Goal: Obtain resource: Obtain resource

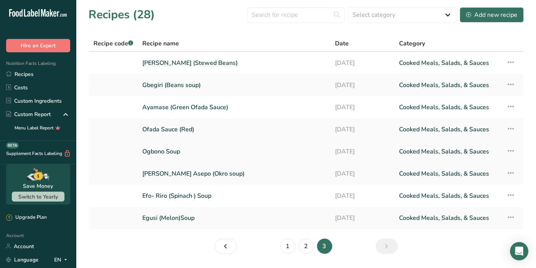
drag, startPoint x: 174, startPoint y: 152, endPoint x: 176, endPoint y: 160, distance: 8.0
click at [174, 152] on link "Ogbono Soup" at bounding box center [234, 152] width 184 height 16
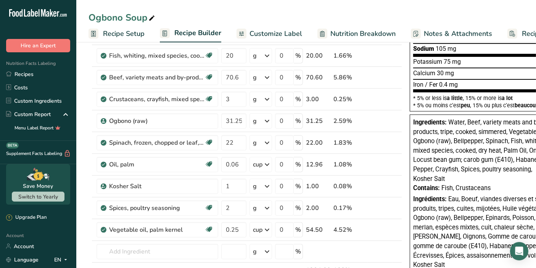
scroll to position [163, 0]
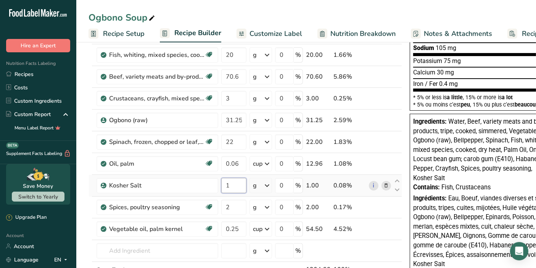
click at [231, 187] on input "1" at bounding box center [233, 185] width 25 height 15
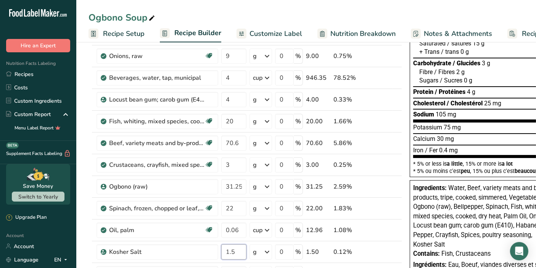
scroll to position [88, 0]
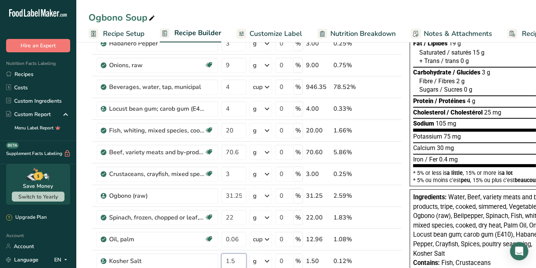
type input "1.5"
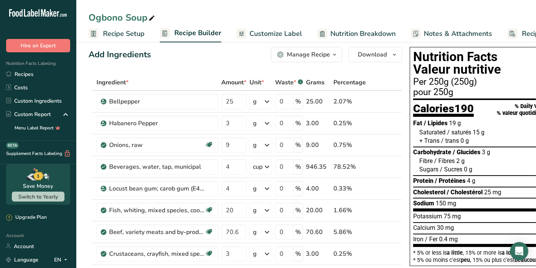
scroll to position [0, 0]
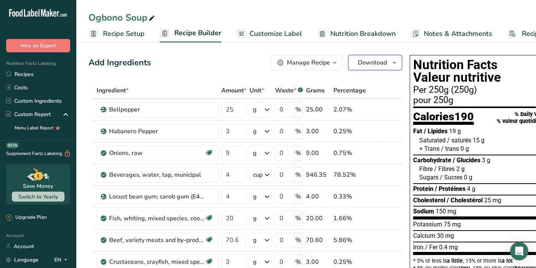
click at [390, 62] on span "button" at bounding box center [394, 62] width 9 height 9
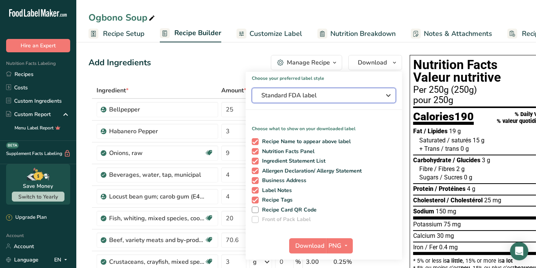
click at [368, 97] on span "Standard FDA label" at bounding box center [319, 95] width 115 height 9
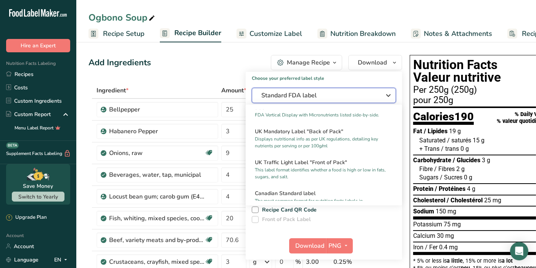
scroll to position [272, 0]
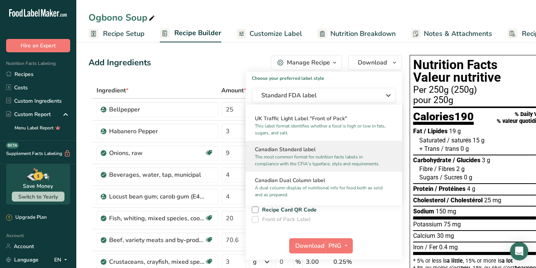
click at [375, 163] on p "The most common format for nutrition facts labels in compliance with the CFIA's…" at bounding box center [320, 160] width 131 height 14
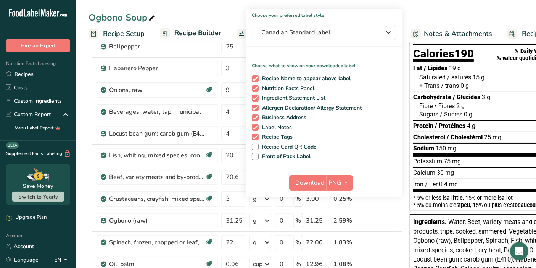
scroll to position [97, 0]
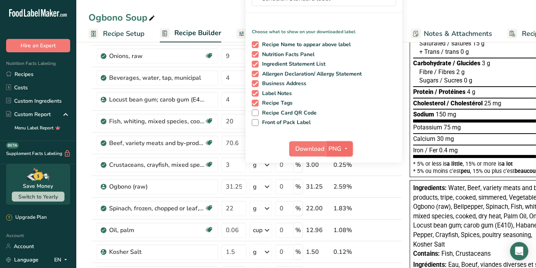
click at [345, 152] on icon "button" at bounding box center [347, 149] width 6 height 10
click at [340, 201] on link "PDF" at bounding box center [341, 202] width 24 height 13
click at [308, 148] on span "Download" at bounding box center [310, 148] width 29 height 9
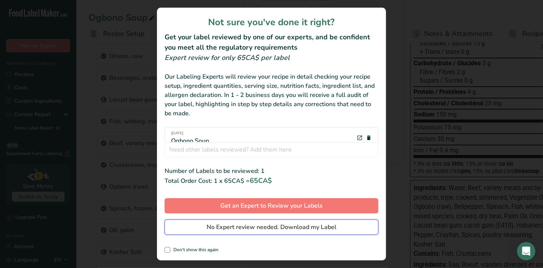
click at [316, 227] on span "No Expert review needed. Download my Label" at bounding box center [272, 227] width 130 height 9
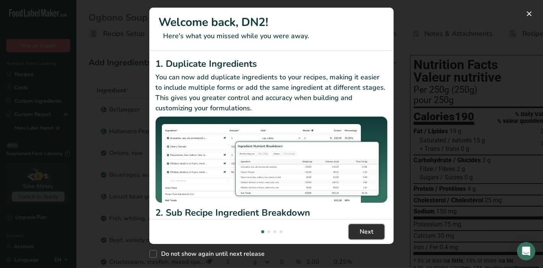
click at [359, 229] on button "Next" at bounding box center [367, 231] width 36 height 15
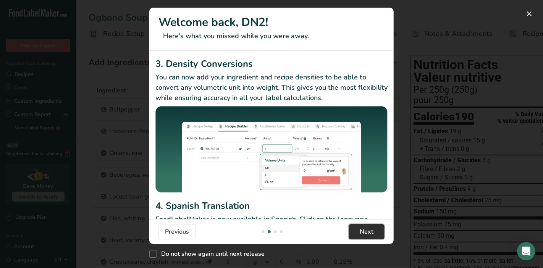
click at [359, 229] on button "Next" at bounding box center [367, 231] width 36 height 15
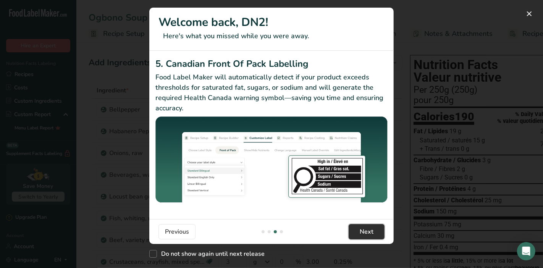
click at [359, 229] on button "Next" at bounding box center [367, 231] width 36 height 15
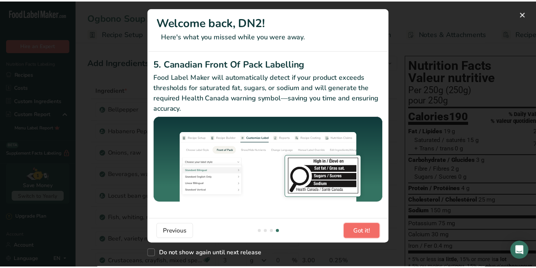
scroll to position [0, 733]
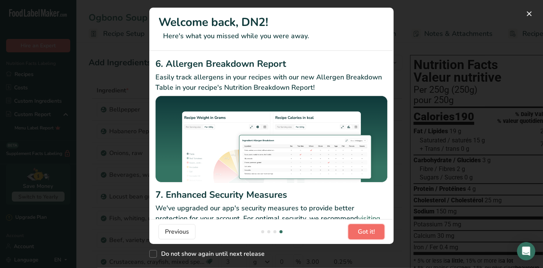
click at [359, 229] on span "Got it!" at bounding box center [366, 231] width 17 height 9
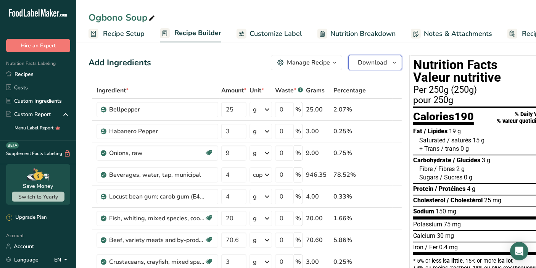
click at [392, 65] on icon "button" at bounding box center [395, 63] width 6 height 10
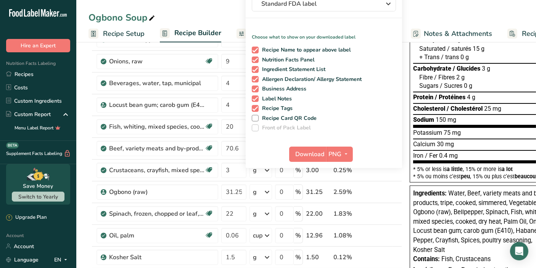
scroll to position [94, 0]
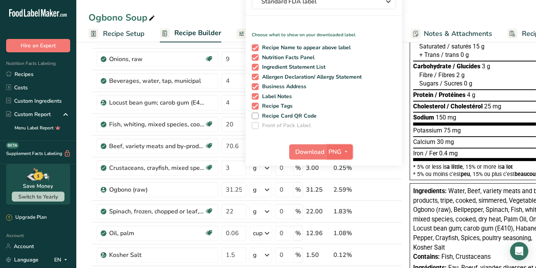
click at [344, 150] on icon "button" at bounding box center [347, 152] width 6 height 10
click at [333, 202] on link "PDF" at bounding box center [341, 205] width 24 height 13
click at [317, 151] on span "Download" at bounding box center [310, 151] width 29 height 9
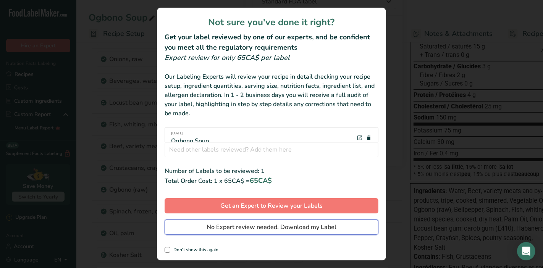
click at [301, 229] on span "No Expert review needed. Download my Label" at bounding box center [272, 227] width 130 height 9
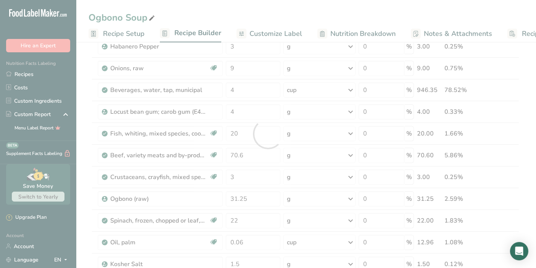
scroll to position [0, 0]
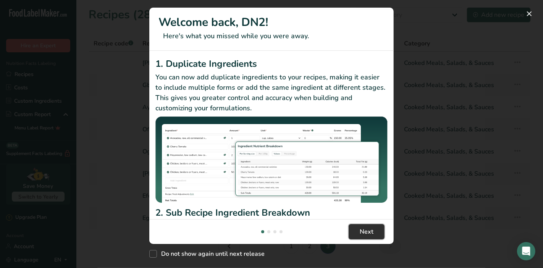
click at [370, 226] on button "Next" at bounding box center [367, 231] width 36 height 15
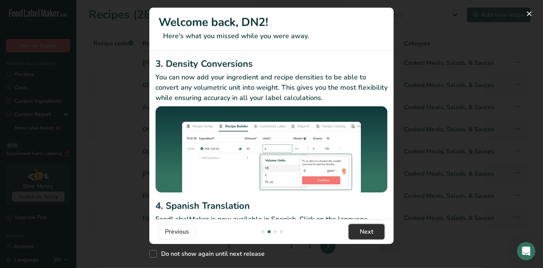
click at [370, 226] on button "Next" at bounding box center [367, 231] width 36 height 15
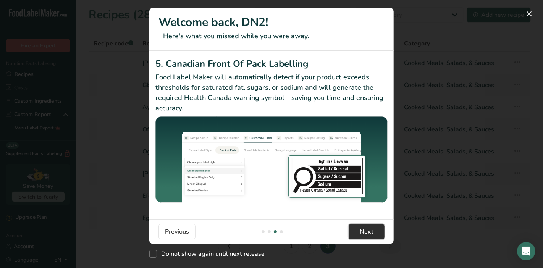
click at [370, 226] on button "Next" at bounding box center [367, 231] width 36 height 15
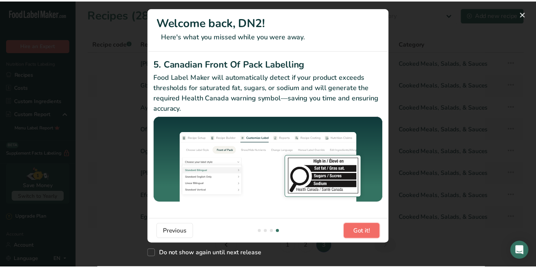
scroll to position [0, 733]
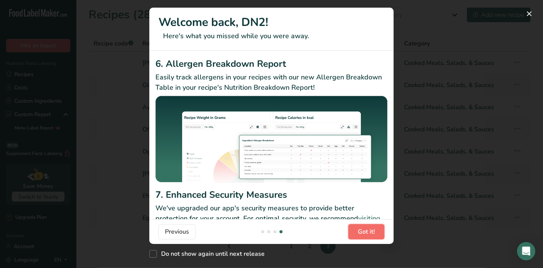
click at [370, 226] on button "Got it!" at bounding box center [366, 231] width 36 height 15
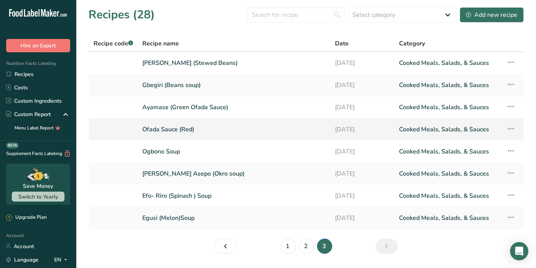
click at [322, 134] on link "Ofada Sauce (Red)" at bounding box center [234, 129] width 184 height 16
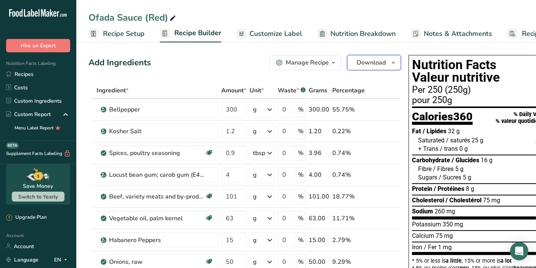
click at [389, 57] on button "Download" at bounding box center [374, 62] width 54 height 15
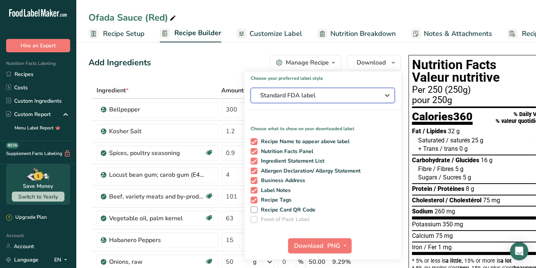
click at [385, 97] on icon "button" at bounding box center [387, 96] width 9 height 14
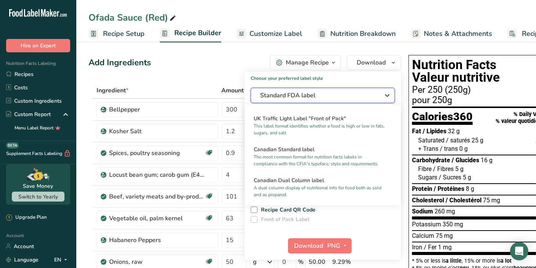
scroll to position [279, 0]
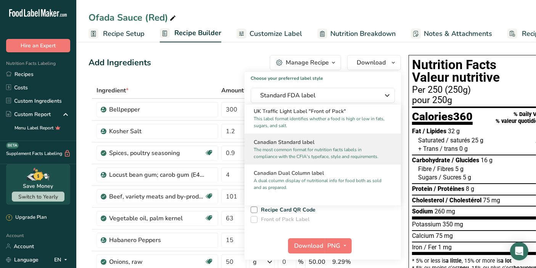
click at [328, 155] on p "The most common format for nutrition facts labels in compliance with the CFIA's…" at bounding box center [319, 153] width 131 height 14
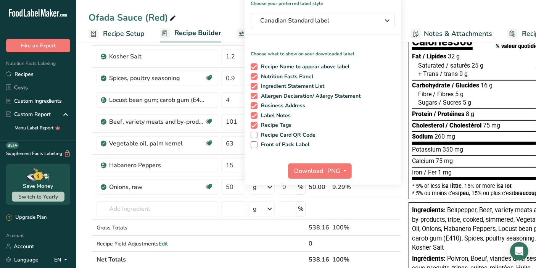
scroll to position [75, 0]
click at [342, 172] on icon "button" at bounding box center [345, 171] width 6 height 10
click at [340, 221] on link "PDF" at bounding box center [340, 224] width 24 height 13
click at [309, 170] on span "Download" at bounding box center [309, 170] width 29 height 9
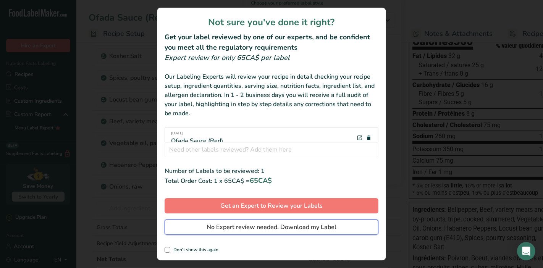
click at [293, 231] on span "No Expert review needed. Download my Label" at bounding box center [272, 227] width 130 height 9
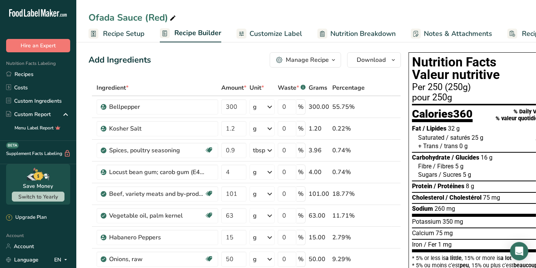
scroll to position [0, 0]
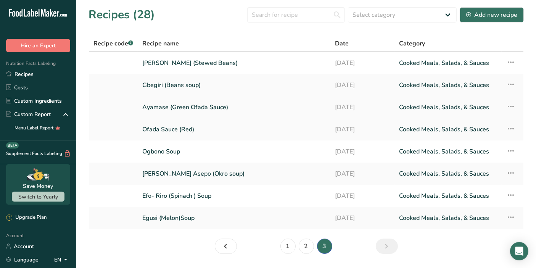
click at [215, 107] on link "Ayamase (Green Ofada Sauce)" at bounding box center [234, 107] width 184 height 16
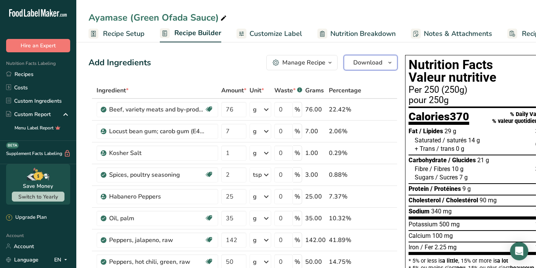
click at [386, 63] on span "button" at bounding box center [390, 62] width 9 height 9
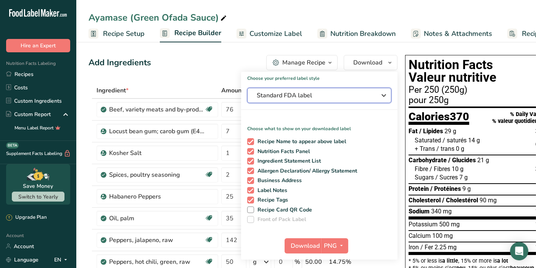
click at [339, 98] on span "Standard FDA label" at bounding box center [314, 95] width 115 height 9
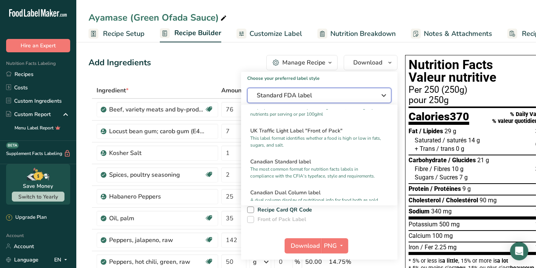
scroll to position [257, 0]
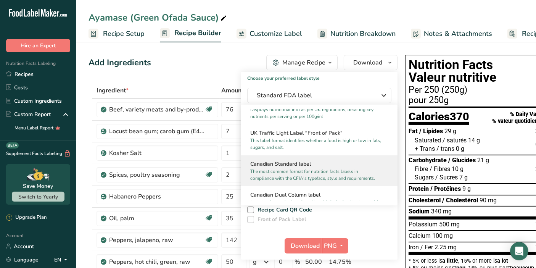
click at [326, 178] on p "The most common format for nutrition facts labels in compliance with the CFIA's…" at bounding box center [315, 175] width 131 height 14
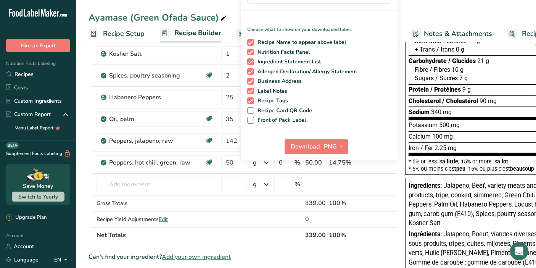
scroll to position [116, 0]
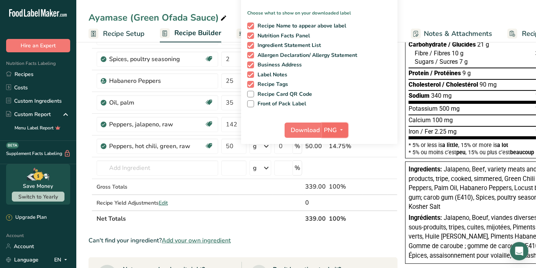
click at [341, 131] on icon "button" at bounding box center [342, 130] width 6 height 10
click at [336, 180] on link "PDF" at bounding box center [336, 183] width 24 height 13
click at [309, 129] on span "Download" at bounding box center [306, 130] width 29 height 9
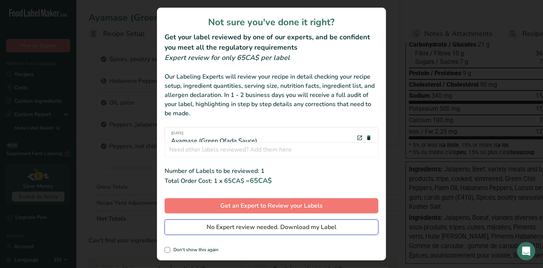
click at [279, 227] on span "No Expert review needed. Download my Label" at bounding box center [272, 227] width 130 height 9
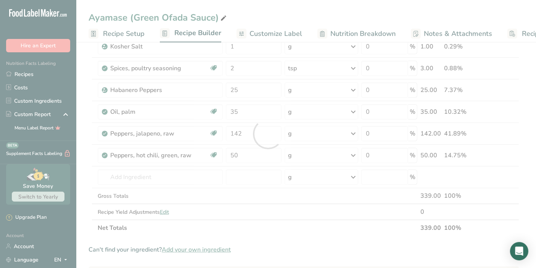
scroll to position [0, 0]
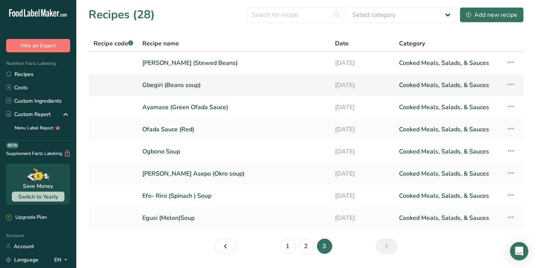
click at [351, 81] on link "19-03-2024" at bounding box center [362, 85] width 55 height 16
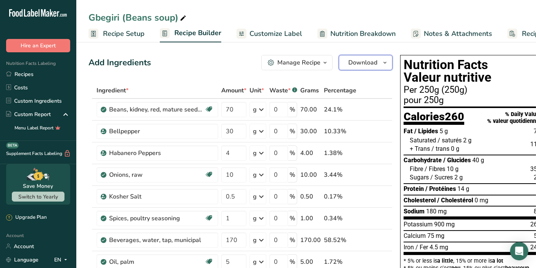
click at [384, 65] on icon "button" at bounding box center [385, 63] width 6 height 10
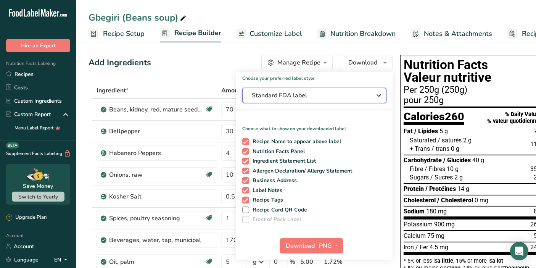
click at [344, 94] on span "Standard FDA label" at bounding box center [309, 95] width 115 height 9
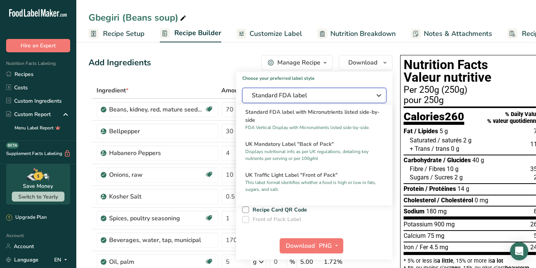
scroll to position [240, 0]
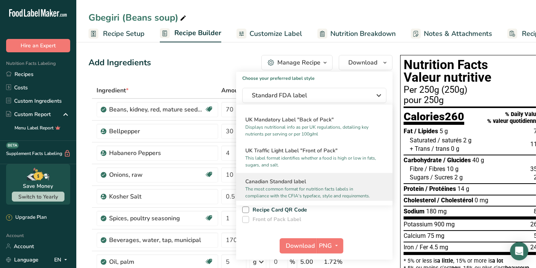
click at [328, 186] on h2 "Canadian Standard label" at bounding box center [314, 182] width 138 height 8
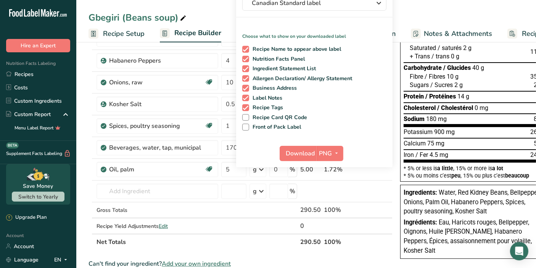
scroll to position [95, 0]
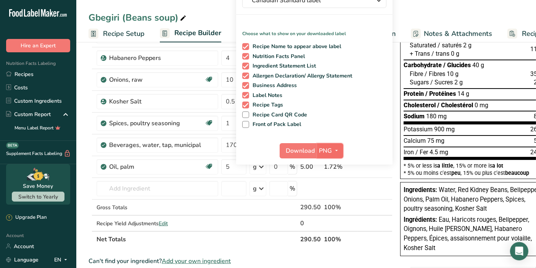
click at [335, 153] on icon "button" at bounding box center [337, 151] width 6 height 10
click at [328, 203] on link "PDF" at bounding box center [331, 204] width 24 height 13
click at [296, 150] on span "Download" at bounding box center [301, 150] width 29 height 9
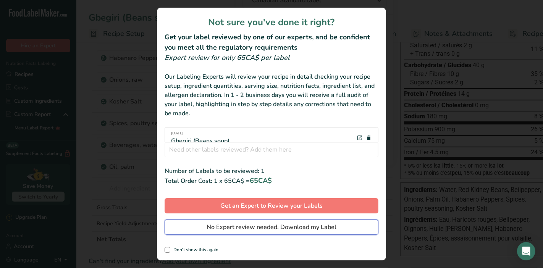
click at [281, 231] on span "No Expert review needed. Download my Label" at bounding box center [272, 227] width 130 height 9
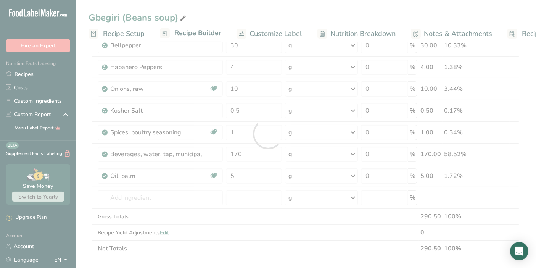
scroll to position [0, 0]
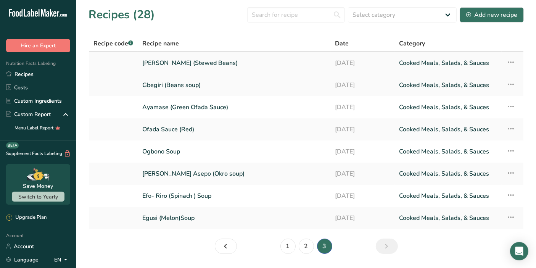
click at [257, 57] on link "[PERSON_NAME] (Stewed Beans)" at bounding box center [234, 63] width 184 height 16
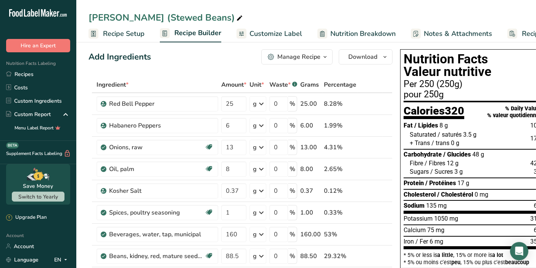
scroll to position [2, 0]
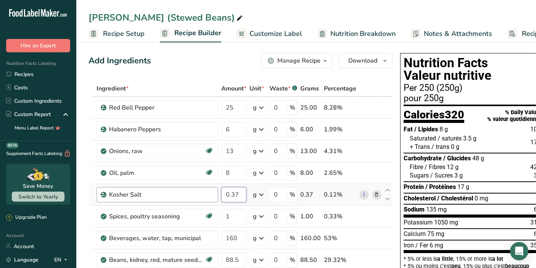
drag, startPoint x: 245, startPoint y: 191, endPoint x: 214, endPoint y: 195, distance: 32.0
click at [214, 195] on tr "Kosher Salt 0.37 g Weight Units g kg mg See more Volume Units l Volume units re…" at bounding box center [241, 195] width 304 height 22
type input "1.5"
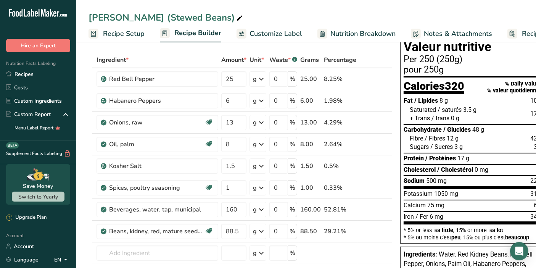
scroll to position [32, 0]
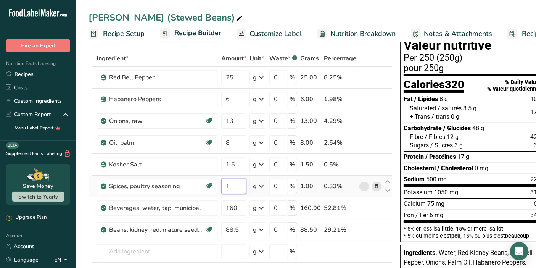
drag, startPoint x: 227, startPoint y: 186, endPoint x: 220, endPoint y: 193, distance: 10.5
click at [220, 193] on td "1" at bounding box center [234, 187] width 28 height 22
drag, startPoint x: 236, startPoint y: 184, endPoint x: 208, endPoint y: 191, distance: 28.2
click at [208, 191] on tr "Spices, poultry seasoning Dairy free Gluten free Vegan Vegetarian Soy free 1 g …" at bounding box center [241, 187] width 304 height 22
type input "2"
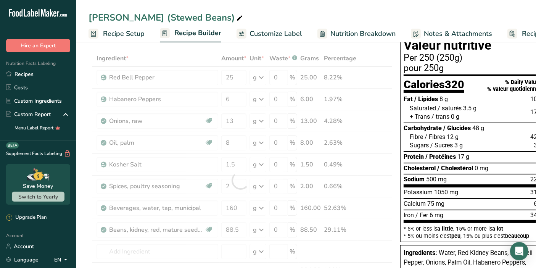
click at [346, 23] on div "Ewa-riro (Stewed Beans)" at bounding box center [306, 18] width 460 height 14
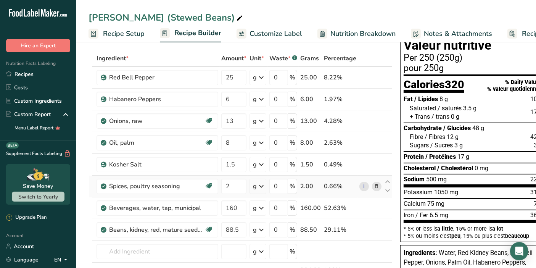
click at [262, 185] on icon at bounding box center [261, 186] width 9 height 14
click at [268, 213] on div "1 tsp" at bounding box center [286, 212] width 64 height 11
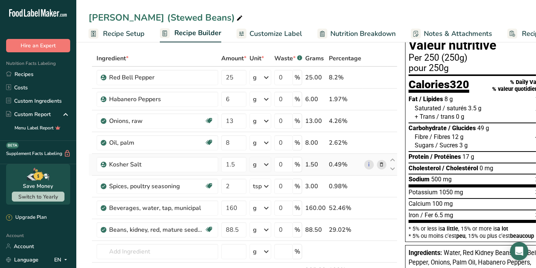
click at [263, 163] on icon at bounding box center [266, 165] width 9 height 14
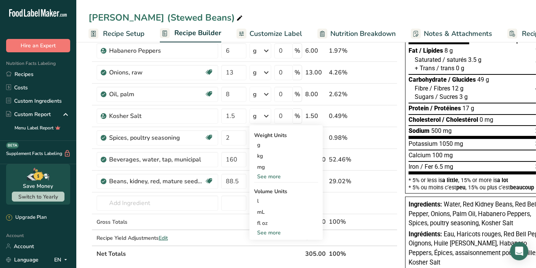
scroll to position [101, 0]
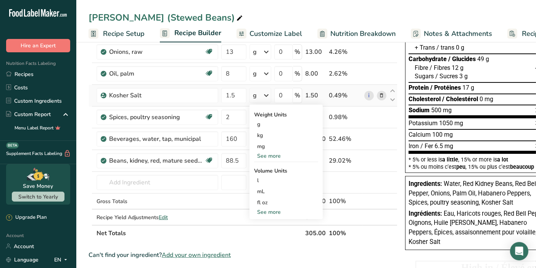
click at [274, 212] on div "See more" at bounding box center [286, 212] width 64 height 8
select select "22"
click at [273, 224] on div "tsp" at bounding box center [286, 225] width 58 height 8
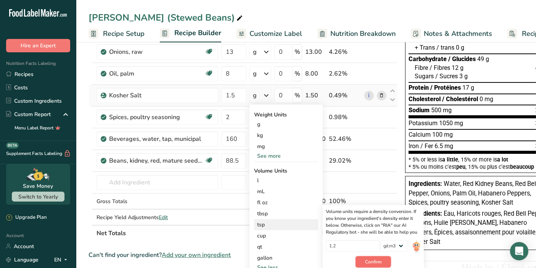
click at [380, 261] on span "Confirm" at bounding box center [373, 261] width 16 height 7
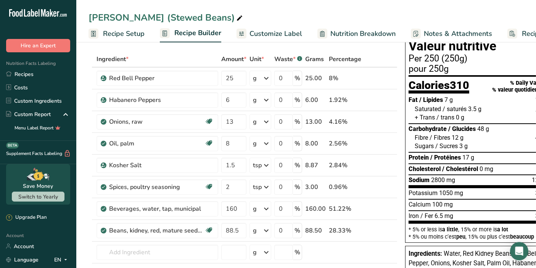
scroll to position [29, 0]
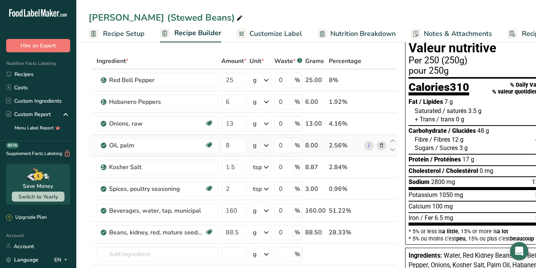
click at [266, 142] on icon at bounding box center [266, 146] width 9 height 14
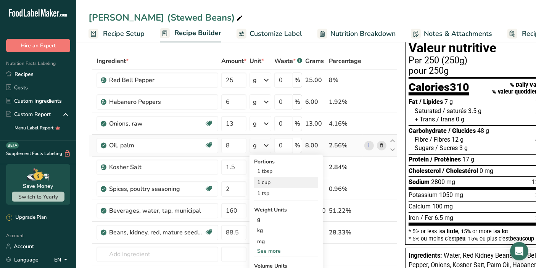
click at [274, 184] on div "1 cup" at bounding box center [286, 182] width 64 height 11
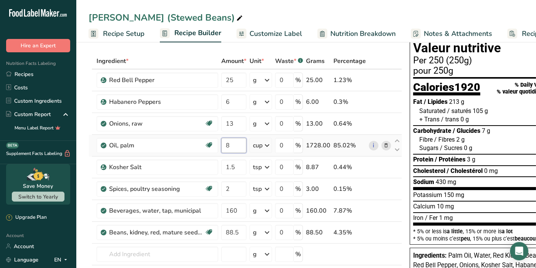
drag, startPoint x: 231, startPoint y: 147, endPoint x: 220, endPoint y: 145, distance: 10.9
click at [220, 145] on td "8" at bounding box center [234, 146] width 28 height 22
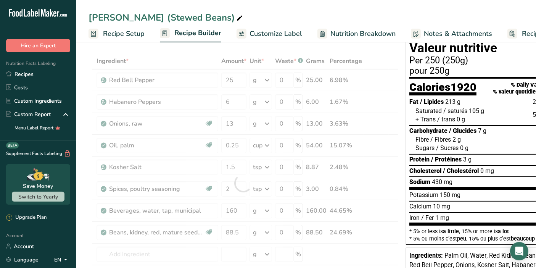
click at [246, 53] on div "Ingredient * Amount * Unit * Waste * .a-a{fill:#347362;}.b-a{fill:#fff;} Grams …" at bounding box center [244, 183] width 310 height 260
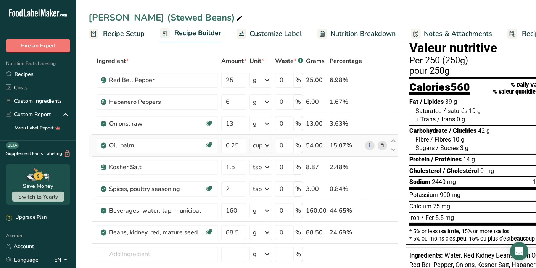
click at [267, 143] on icon at bounding box center [267, 146] width 9 height 14
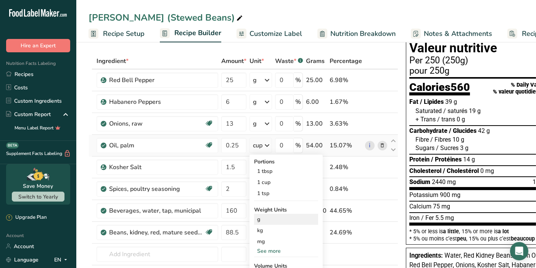
click at [267, 218] on div "g" at bounding box center [286, 219] width 64 height 11
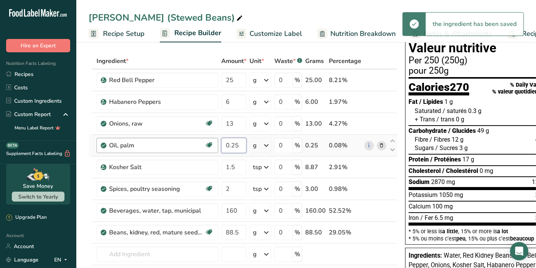
drag, startPoint x: 245, startPoint y: 142, endPoint x: 215, endPoint y: 147, distance: 30.5
click at [215, 147] on tr "Oil, palm Dairy free Gluten free Vegan Vegetarian Soy free 0.25 g Portions 1 tb…" at bounding box center [243, 146] width 308 height 22
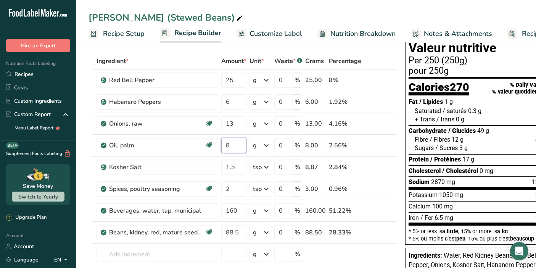
type input "8"
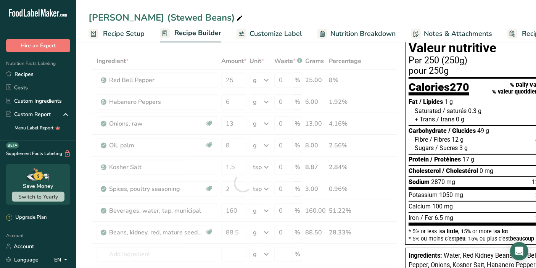
click at [201, 59] on div "Ingredient * Amount * Unit * Waste * .a-a{fill:#347362;}.b-a{fill:#fff;} Grams …" at bounding box center [243, 183] width 309 height 260
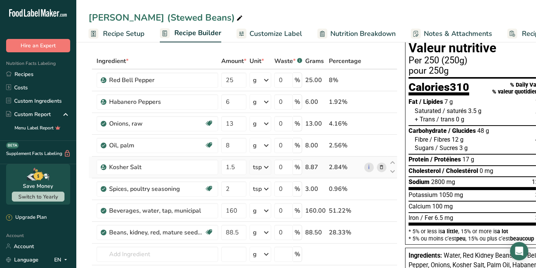
click at [266, 166] on icon at bounding box center [266, 167] width 9 height 14
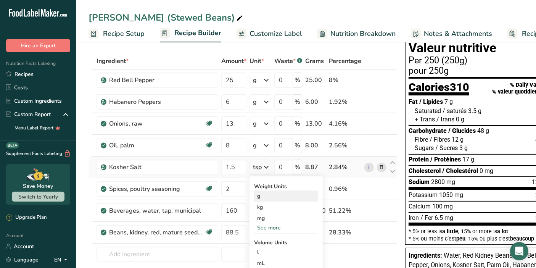
click at [270, 197] on div "g" at bounding box center [286, 196] width 64 height 11
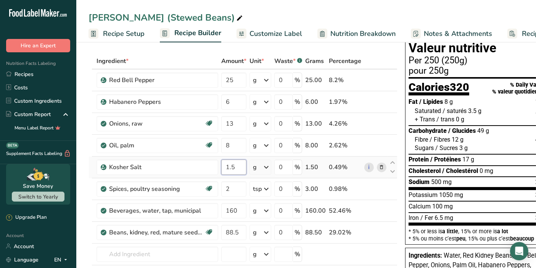
click at [243, 168] on input "1.5" at bounding box center [233, 167] width 25 height 15
type input "1"
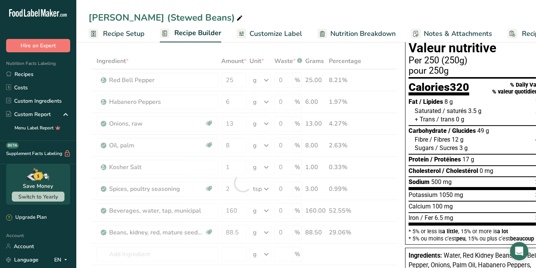
click at [278, 12] on div "[PERSON_NAME] (Stewed Beans)" at bounding box center [306, 18] width 460 height 14
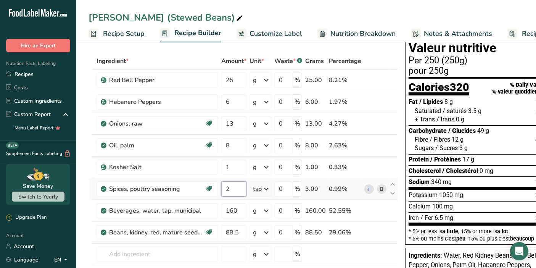
click at [236, 192] on input "2" at bounding box center [233, 188] width 25 height 15
drag, startPoint x: 236, startPoint y: 192, endPoint x: 214, endPoint y: 194, distance: 22.2
click at [214, 194] on tr "Spices, poultry seasoning Dairy free Gluten free Vegan Vegetarian Soy free 2 ts…" at bounding box center [243, 189] width 308 height 22
type input "1"
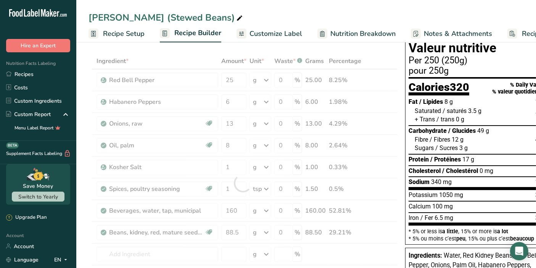
click at [288, 14] on div "[PERSON_NAME] (Stewed Beans)" at bounding box center [306, 18] width 460 height 14
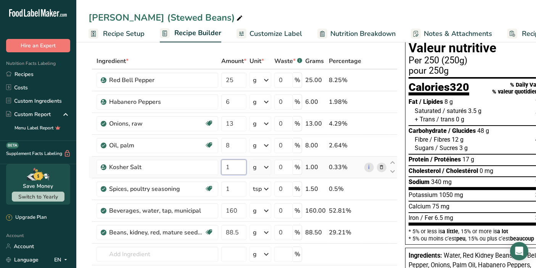
click at [236, 168] on input "1" at bounding box center [233, 167] width 25 height 15
drag, startPoint x: 236, startPoint y: 168, endPoint x: 220, endPoint y: 170, distance: 16.1
click at [220, 170] on td "1" at bounding box center [234, 168] width 28 height 22
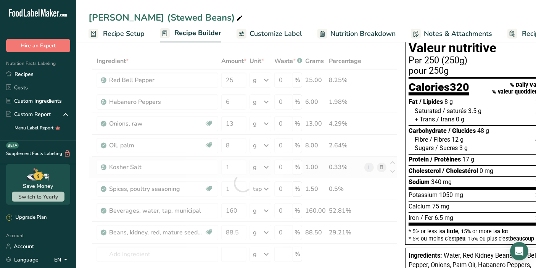
click at [265, 166] on div "Ingredient * Amount * Unit * Waste * .a-a{fill:#347362;}.b-a{fill:#fff;} Grams …" at bounding box center [243, 183] width 309 height 260
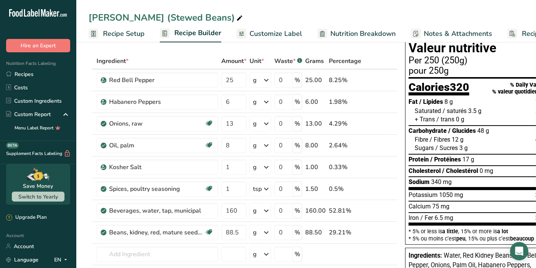
scroll to position [0, 0]
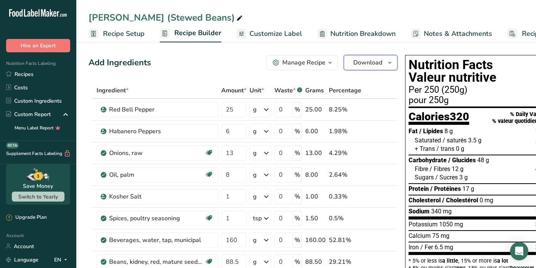
click at [387, 62] on icon "button" at bounding box center [390, 63] width 6 height 10
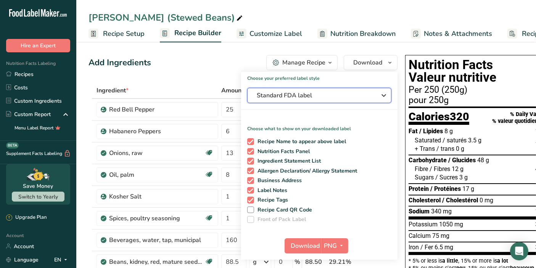
click at [360, 95] on span "Standard FDA label" at bounding box center [314, 95] width 115 height 9
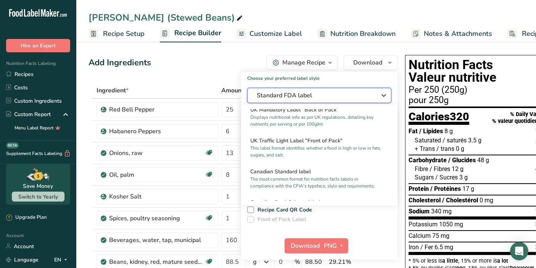
scroll to position [255, 0]
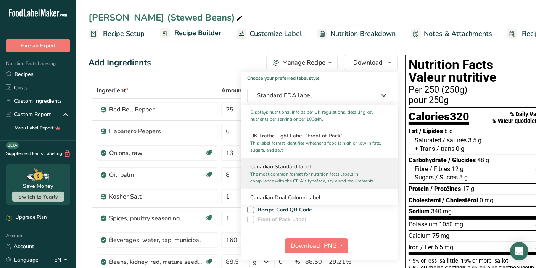
click at [366, 170] on h2 "Canadian Standard label" at bounding box center [319, 167] width 138 height 8
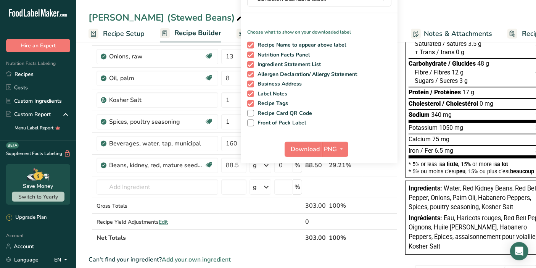
scroll to position [123, 0]
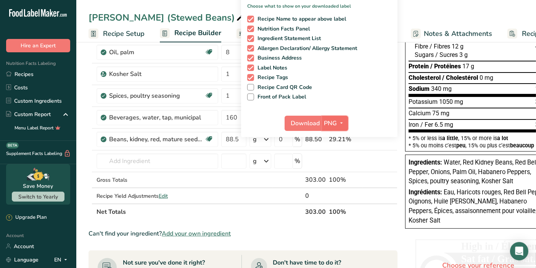
click at [339, 124] on icon "button" at bounding box center [342, 123] width 6 height 10
click at [333, 176] on link "PDF" at bounding box center [336, 176] width 24 height 13
click at [307, 122] on span "Download" at bounding box center [306, 123] width 29 height 9
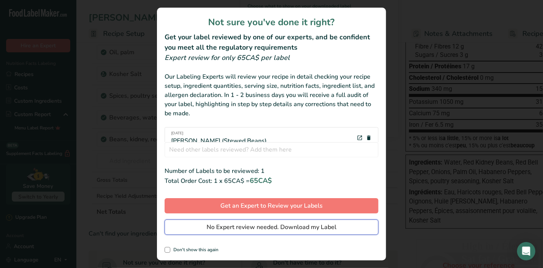
click at [323, 223] on span "No Expert review needed. Download my Label" at bounding box center [272, 227] width 130 height 9
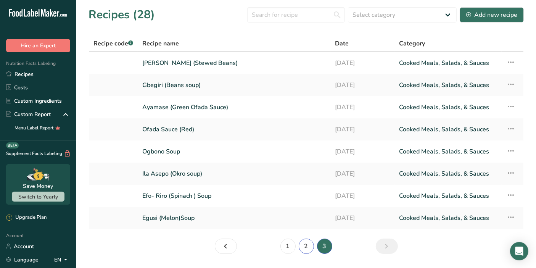
click at [308, 245] on link "2" at bounding box center [306, 246] width 15 height 15
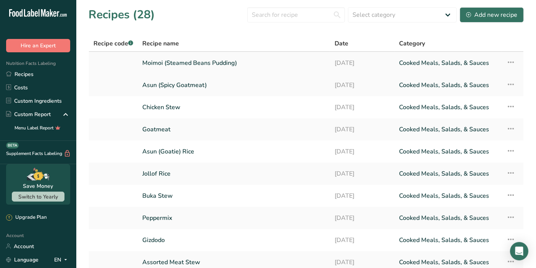
click at [274, 63] on link "Moimoi (Steamed Beans Pudding)" at bounding box center [233, 63] width 183 height 16
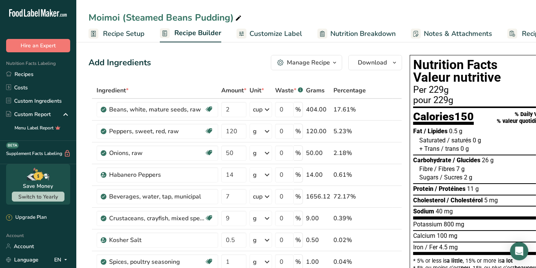
click at [133, 36] on span "Recipe Setup" at bounding box center [124, 34] width 42 height 10
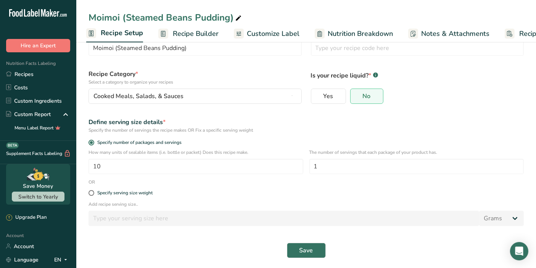
scroll to position [32, 0]
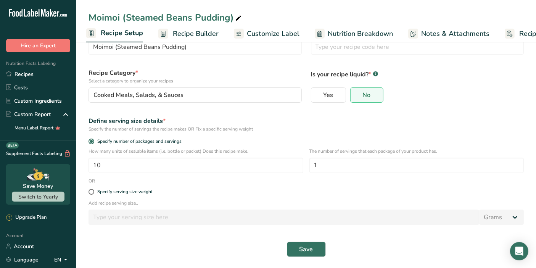
click at [86, 197] on div "Specify serving size weight" at bounding box center [306, 191] width 445 height 15
click at [94, 190] on span at bounding box center [92, 192] width 6 height 6
click at [94, 190] on input "Specify serving size weight" at bounding box center [91, 191] width 5 height 5
radio input "true"
radio input "false"
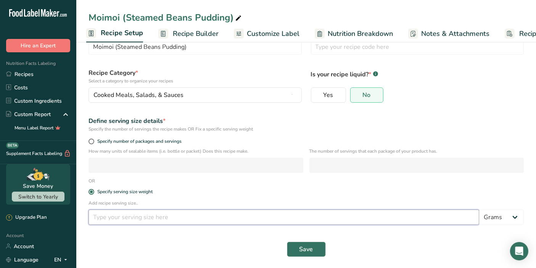
click at [107, 222] on input "number" at bounding box center [284, 217] width 391 height 15
type input "250"
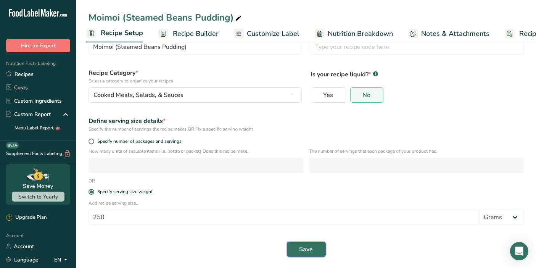
click at [316, 251] on button "Save" at bounding box center [306, 249] width 39 height 15
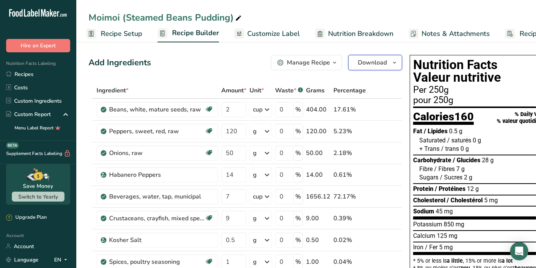
click at [395, 66] on icon "button" at bounding box center [395, 63] width 6 height 10
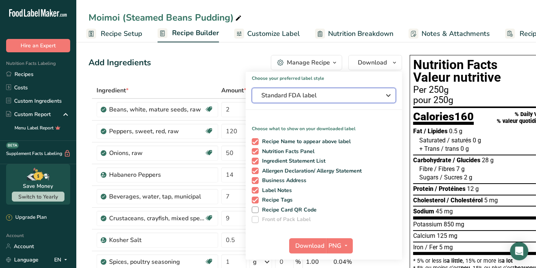
click at [351, 98] on span "Standard FDA label" at bounding box center [319, 95] width 115 height 9
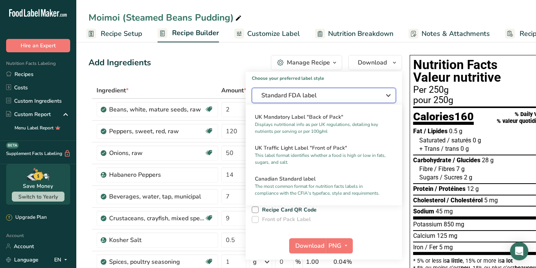
scroll to position [247, 0]
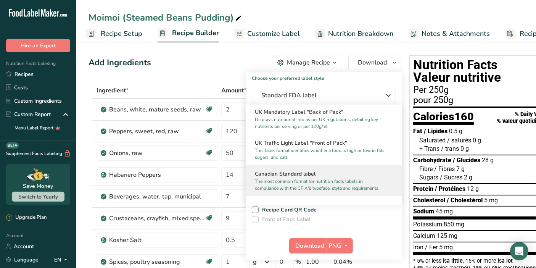
click at [348, 178] on h2 "Canadian Standard label" at bounding box center [324, 174] width 138 height 8
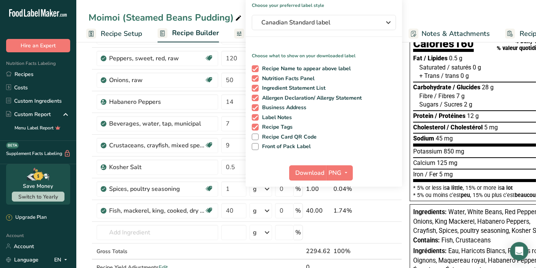
scroll to position [74, 0]
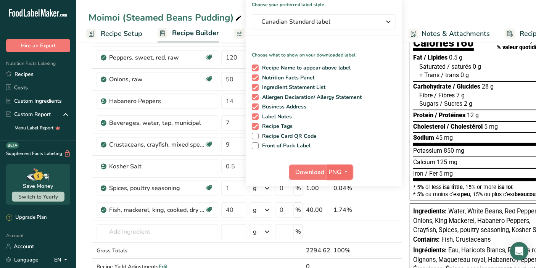
click at [344, 174] on icon "button" at bounding box center [347, 172] width 6 height 10
click at [341, 223] on link "PDF" at bounding box center [341, 225] width 24 height 13
click at [313, 174] on span "Download" at bounding box center [310, 172] width 29 height 9
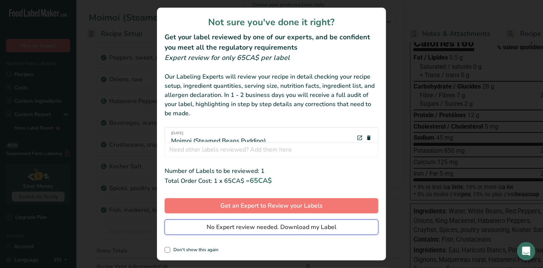
click at [325, 228] on span "No Expert review needed. Download my Label" at bounding box center [272, 227] width 130 height 9
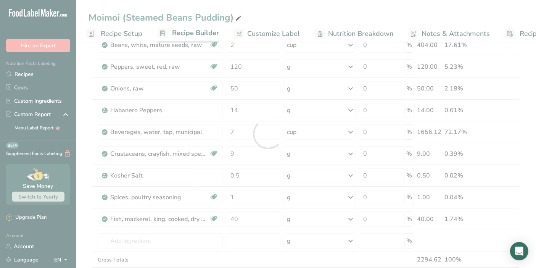
scroll to position [0, 0]
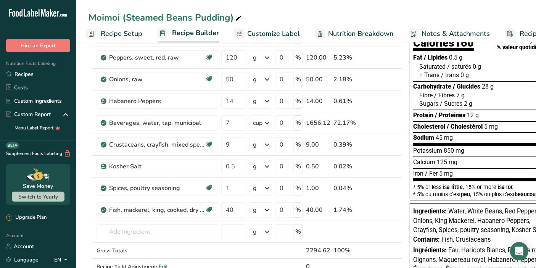
click at [332, 11] on div "Moimoi (Steamed Beans Pudding)" at bounding box center [306, 18] width 460 height 14
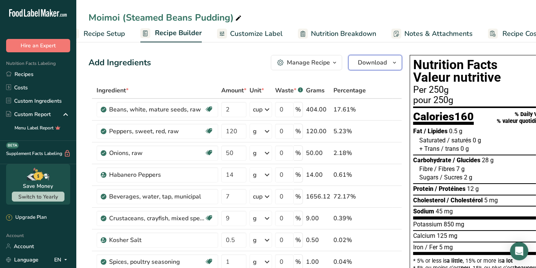
click at [396, 66] on icon "button" at bounding box center [395, 63] width 6 height 10
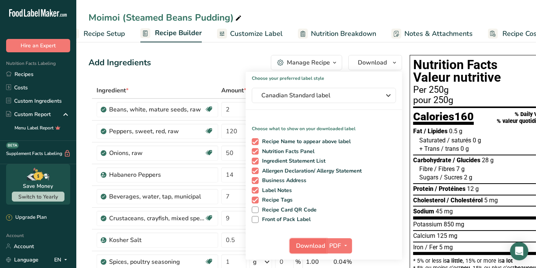
click at [317, 244] on span "Download" at bounding box center [310, 245] width 29 height 9
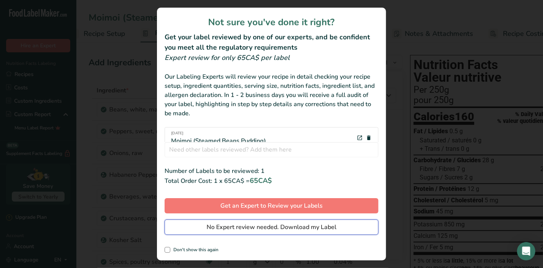
click at [320, 226] on span "No Expert review needed. Download my Label" at bounding box center [272, 227] width 130 height 9
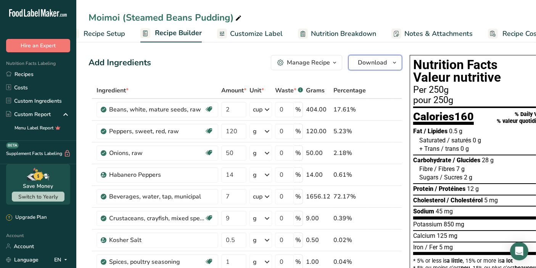
click at [394, 63] on icon "button" at bounding box center [395, 63] width 6 height 10
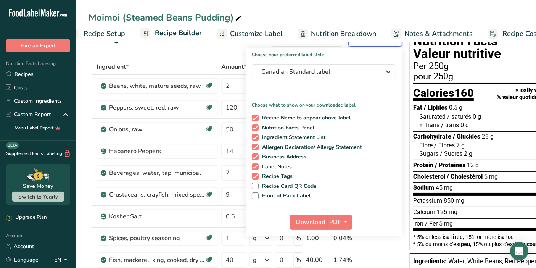
scroll to position [30, 0]
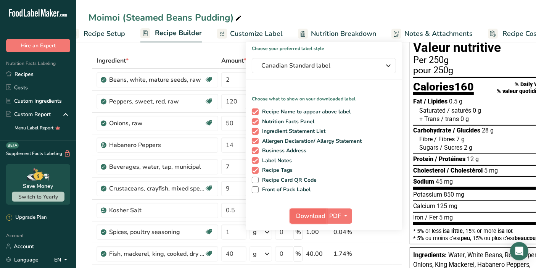
click at [308, 218] on span "Download" at bounding box center [310, 216] width 29 height 9
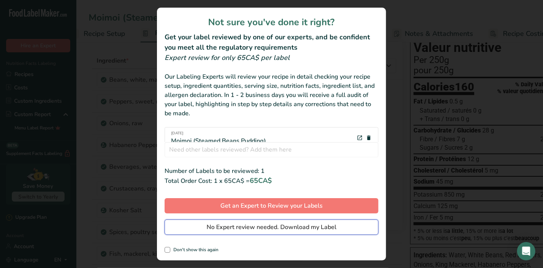
click at [306, 225] on span "No Expert review needed. Download my Label" at bounding box center [272, 227] width 130 height 9
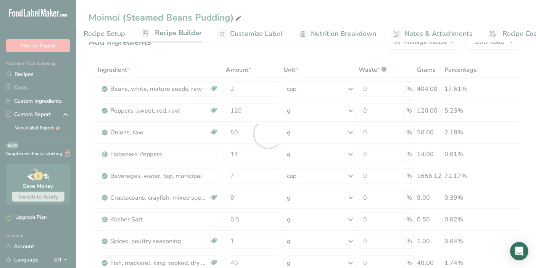
scroll to position [0, 0]
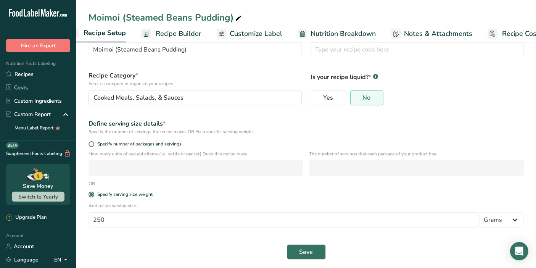
scroll to position [32, 0]
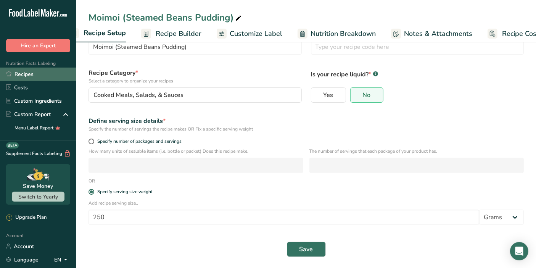
click at [27, 76] on link "Recipes" at bounding box center [38, 74] width 76 height 13
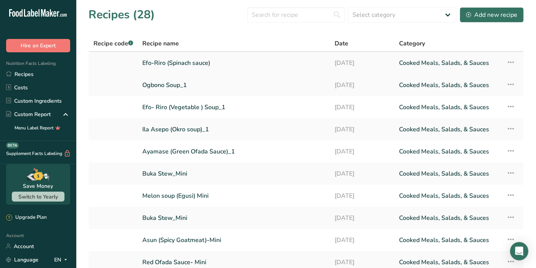
click at [292, 65] on link "Efo-Riro (Spinach sauce)" at bounding box center [233, 63] width 183 height 16
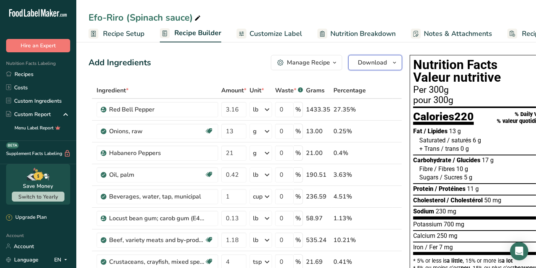
click at [394, 63] on icon "button" at bounding box center [395, 63] width 6 height 10
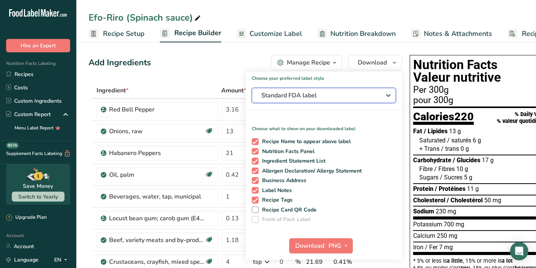
click at [368, 96] on span "Standard FDA label" at bounding box center [319, 95] width 115 height 9
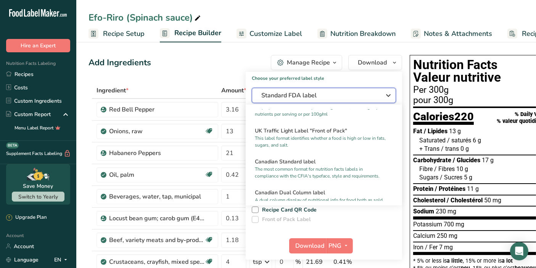
scroll to position [272, 0]
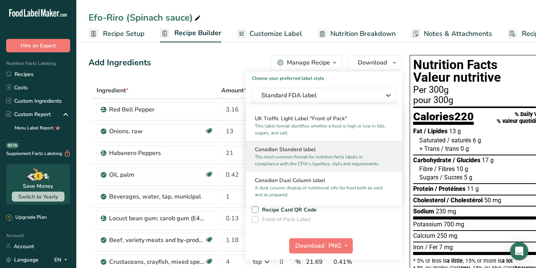
click at [364, 153] on h2 "Canadian Standard label" at bounding box center [324, 149] width 138 height 8
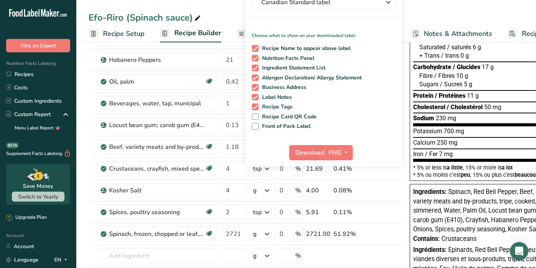
scroll to position [121, 0]
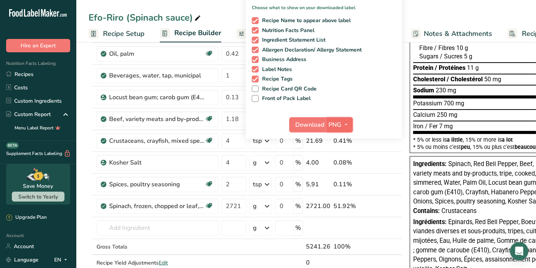
click at [344, 129] on button "PNG" at bounding box center [340, 124] width 26 height 15
click at [337, 176] on link "PDF" at bounding box center [341, 178] width 24 height 13
click at [315, 128] on span "Download" at bounding box center [310, 124] width 29 height 9
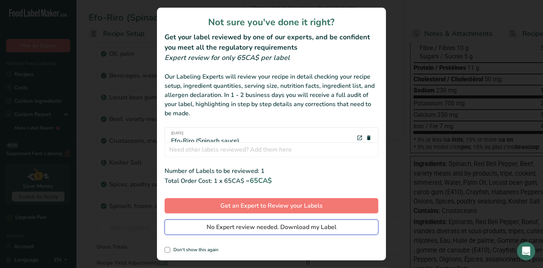
click at [292, 228] on span "No Expert review needed. Download my Label" at bounding box center [272, 227] width 130 height 9
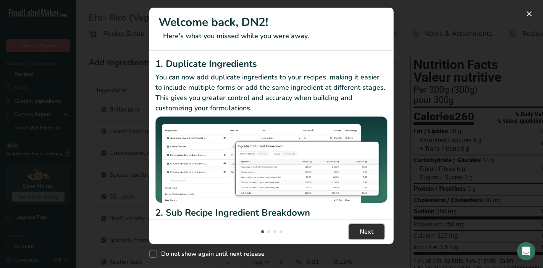
click at [359, 234] on button "Next" at bounding box center [367, 231] width 36 height 15
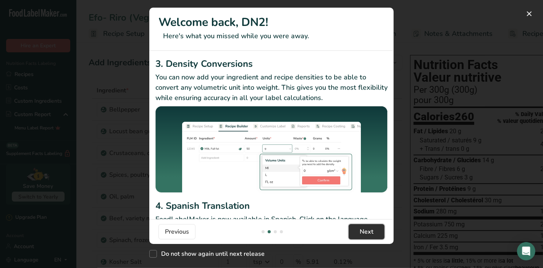
click at [359, 234] on button "Next" at bounding box center [367, 231] width 36 height 15
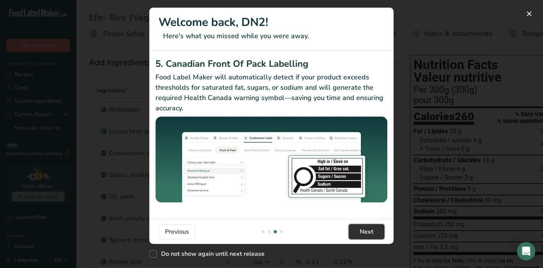
click at [359, 234] on button "Next" at bounding box center [367, 231] width 36 height 15
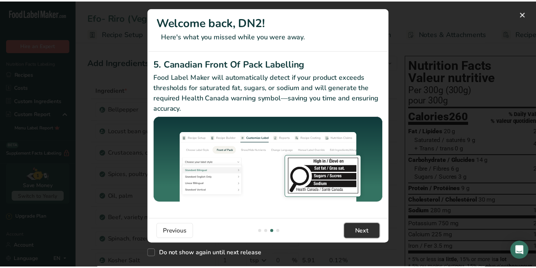
scroll to position [0, 733]
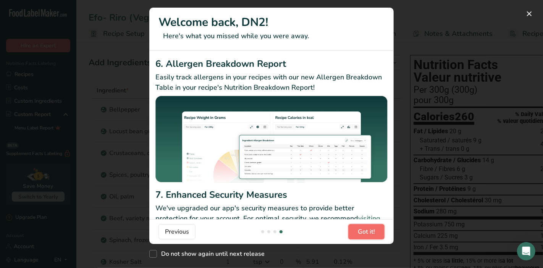
click at [359, 234] on span "Got it!" at bounding box center [366, 231] width 17 height 9
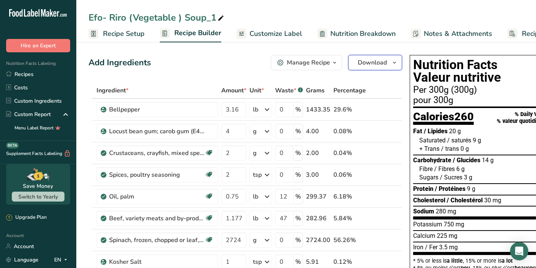
click at [395, 64] on icon "button" at bounding box center [395, 63] width 6 height 10
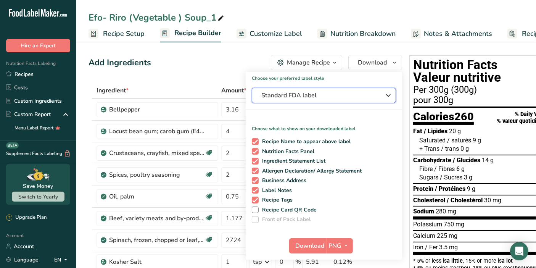
click at [333, 97] on span "Standard FDA label" at bounding box center [319, 95] width 115 height 9
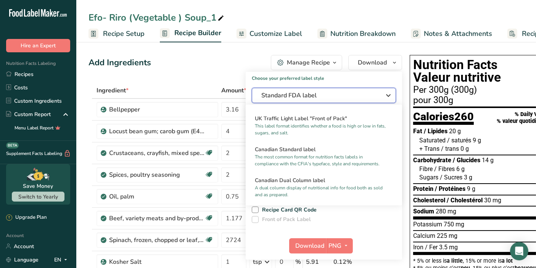
scroll to position [277, 0]
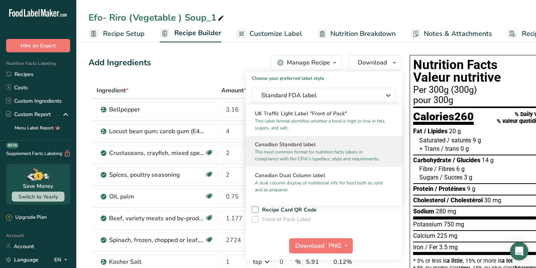
click at [372, 158] on p "The most common format for nutrition facts labels in compliance with the CFIA's…" at bounding box center [320, 156] width 131 height 14
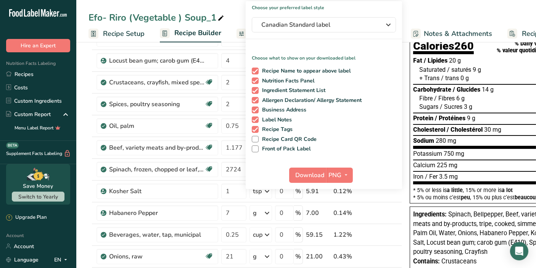
scroll to position [72, 0]
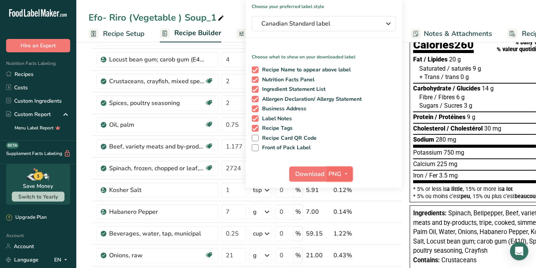
click at [344, 173] on icon "button" at bounding box center [347, 174] width 6 height 10
click at [342, 224] on link "PDF" at bounding box center [341, 227] width 24 height 13
click at [309, 172] on span "Download" at bounding box center [310, 174] width 29 height 9
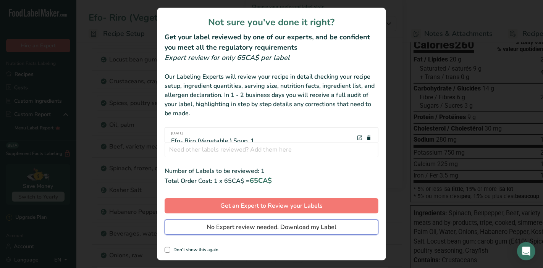
click at [291, 225] on span "No Expert review needed. Download my Label" at bounding box center [272, 227] width 130 height 9
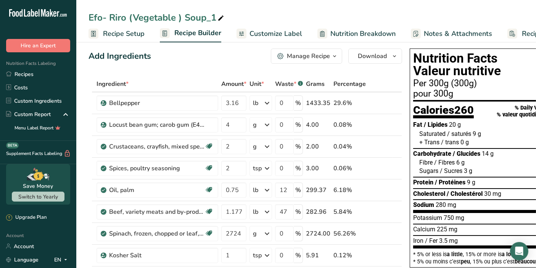
scroll to position [0, 0]
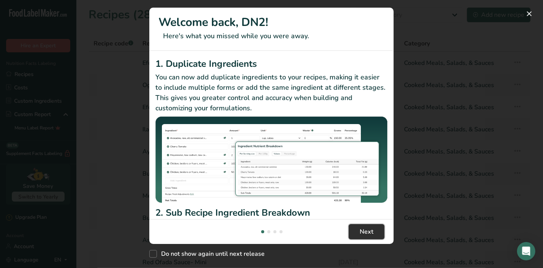
click at [362, 234] on span "Next" at bounding box center [367, 231] width 14 height 9
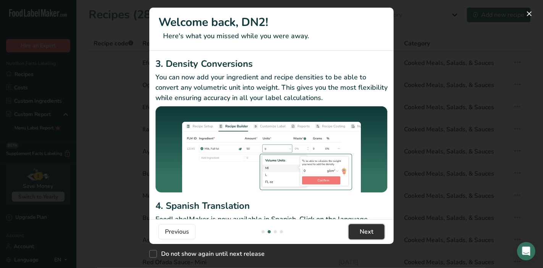
click at [362, 234] on span "Next" at bounding box center [367, 231] width 14 height 9
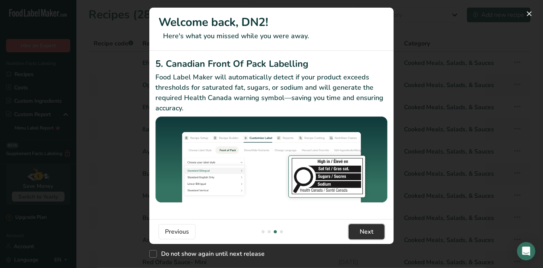
click at [362, 234] on span "Next" at bounding box center [367, 231] width 14 height 9
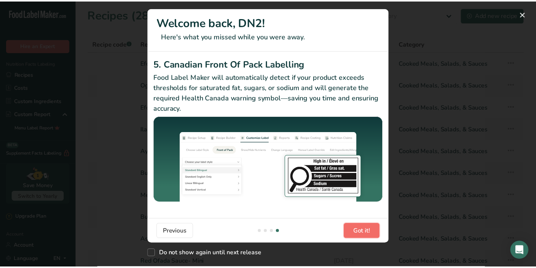
scroll to position [0, 733]
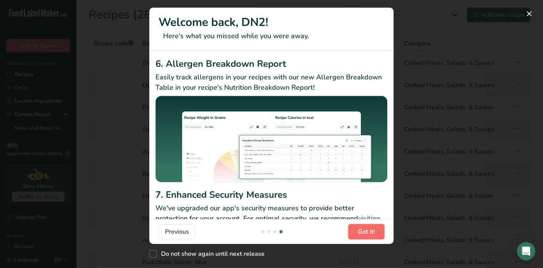
click at [362, 234] on span "Got it!" at bounding box center [366, 231] width 17 height 9
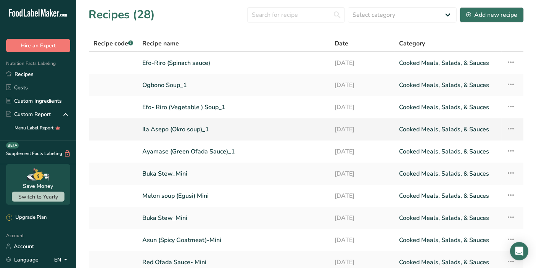
click at [207, 127] on link "Ila Asepo (Okro soup)_1" at bounding box center [233, 129] width 183 height 16
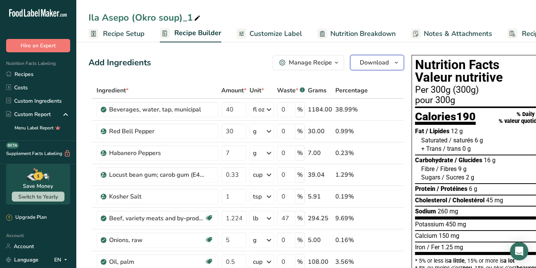
click at [396, 64] on icon "button" at bounding box center [397, 63] width 6 height 10
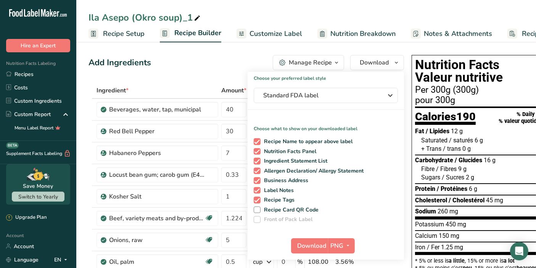
click at [338, 16] on div "Ila Asepo (Okro soup)_1" at bounding box center [306, 18] width 460 height 14
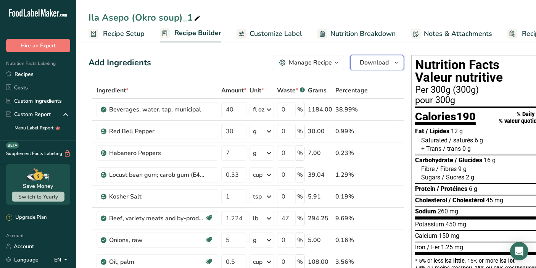
click at [390, 69] on button "Download" at bounding box center [377, 62] width 54 height 15
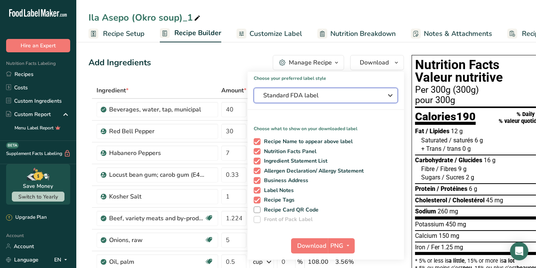
click at [388, 95] on icon "button" at bounding box center [390, 96] width 9 height 14
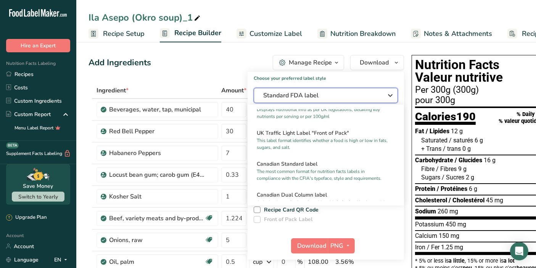
scroll to position [260, 0]
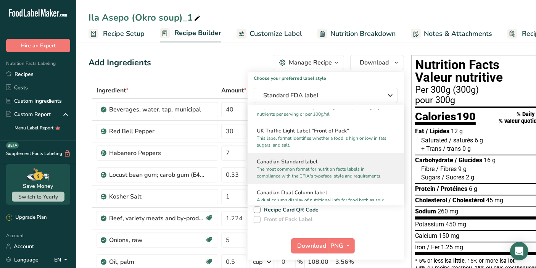
click at [381, 172] on div "Canadian Standard label The most common format for nutrition facts labels in co…" at bounding box center [326, 168] width 157 height 31
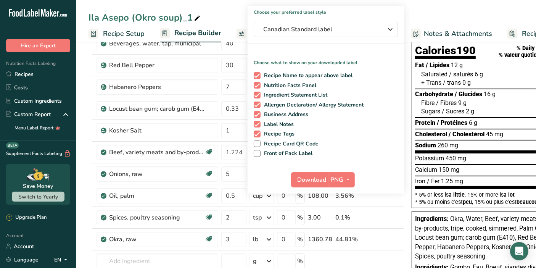
scroll to position [68, 0]
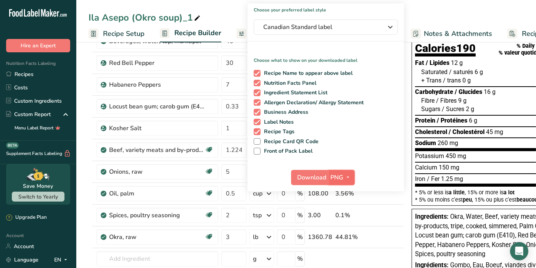
click at [346, 178] on icon "button" at bounding box center [349, 178] width 6 height 10
click at [340, 227] on link "PDF" at bounding box center [343, 230] width 24 height 13
click at [310, 176] on span "Download" at bounding box center [312, 177] width 29 height 9
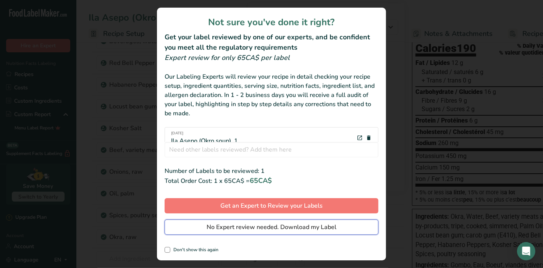
click at [252, 227] on span "No Expert review needed. Download my Label" at bounding box center [272, 227] width 130 height 9
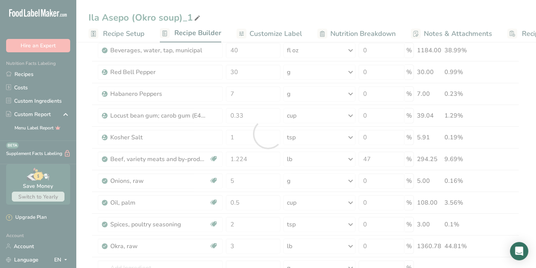
scroll to position [0, 0]
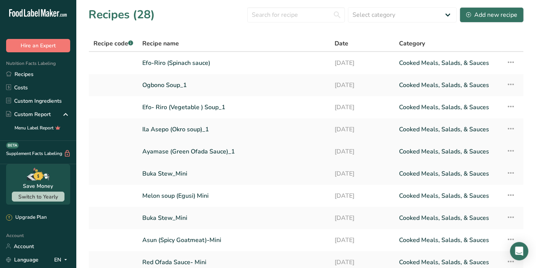
click at [209, 147] on link "Ayamase (Green Ofada Sauce)_1" at bounding box center [233, 152] width 183 height 16
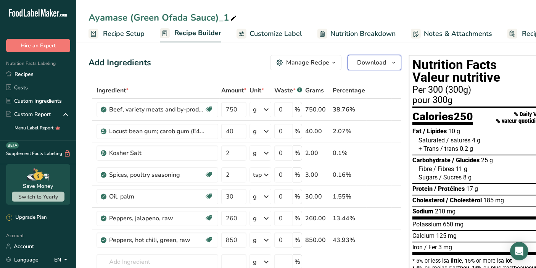
click at [391, 65] on icon "button" at bounding box center [394, 63] width 6 height 10
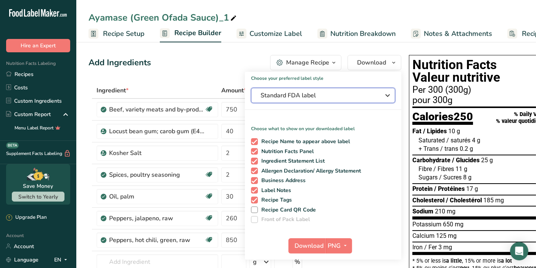
click at [373, 91] on span "Standard FDA label" at bounding box center [318, 95] width 115 height 9
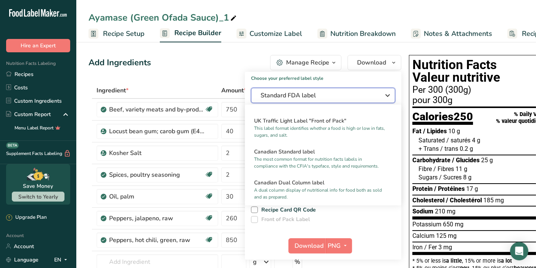
scroll to position [282, 0]
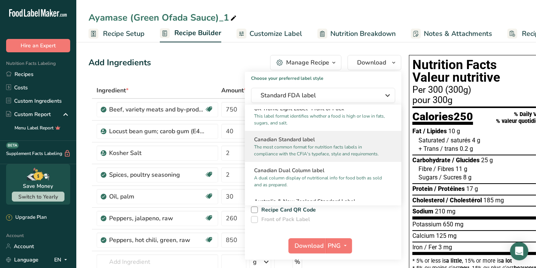
click at [367, 156] on p "The most common format for nutrition facts labels in compliance with the CFIA's…" at bounding box center [319, 151] width 131 height 14
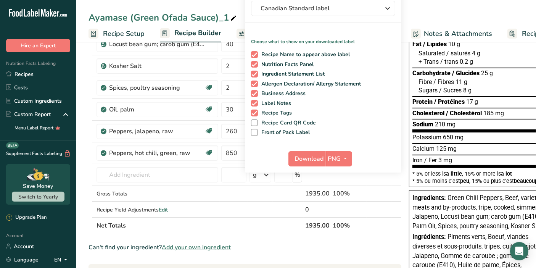
scroll to position [88, 0]
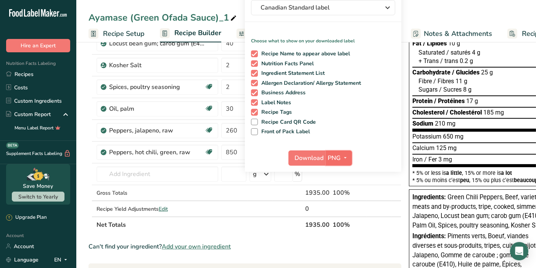
click at [346, 155] on icon "button" at bounding box center [346, 158] width 6 height 10
click at [334, 208] on link "PDF" at bounding box center [340, 211] width 24 height 13
click at [310, 158] on span "Download" at bounding box center [310, 157] width 29 height 9
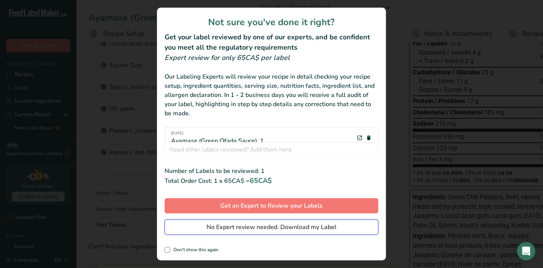
click at [275, 228] on span "No Expert review needed. Download my Label" at bounding box center [272, 227] width 130 height 9
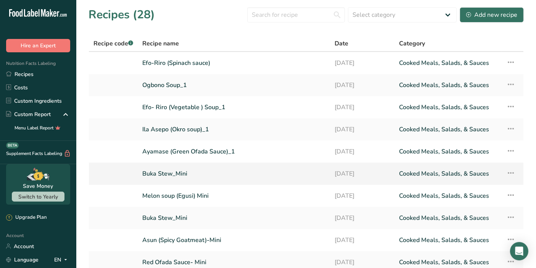
click at [187, 173] on link "Buka Stew_Mini" at bounding box center [233, 174] width 183 height 16
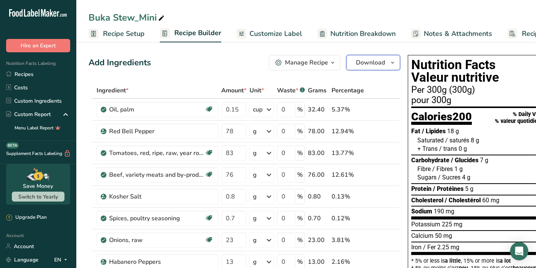
click at [393, 56] on button "Download" at bounding box center [374, 62] width 54 height 15
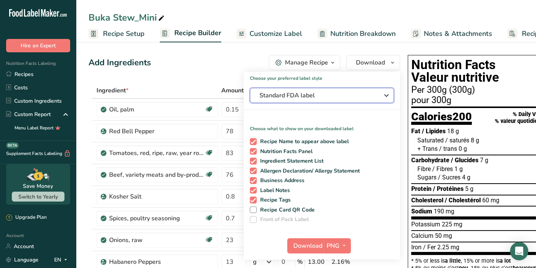
click at [375, 91] on div "Standard FDA label" at bounding box center [322, 95] width 125 height 9
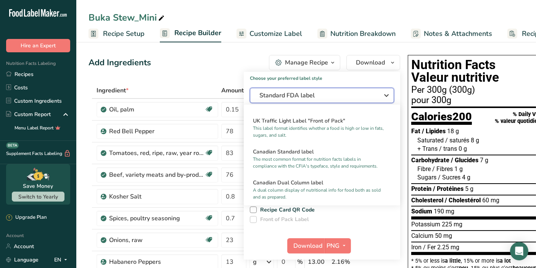
scroll to position [279, 0]
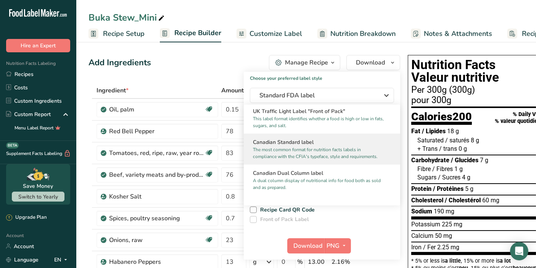
click at [379, 158] on div "Canadian Standard label The most common format for nutrition facts labels in co…" at bounding box center [322, 149] width 157 height 31
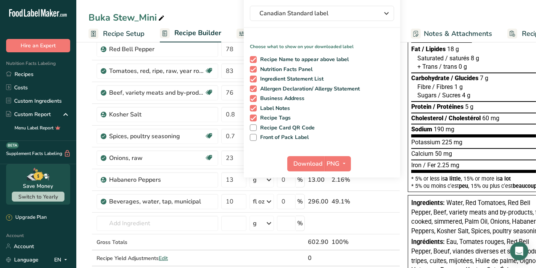
scroll to position [111, 0]
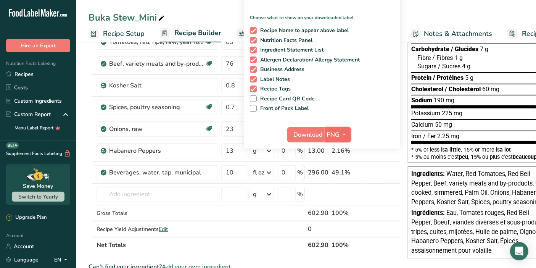
click at [344, 136] on icon "button" at bounding box center [345, 135] width 6 height 10
click at [334, 185] on link "PDF" at bounding box center [339, 188] width 24 height 13
click at [310, 136] on span "Download" at bounding box center [308, 134] width 29 height 9
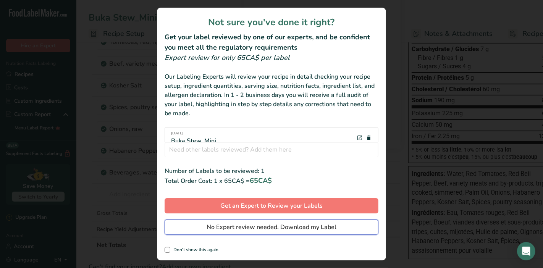
click at [254, 228] on span "No Expert review needed. Download my Label" at bounding box center [272, 227] width 130 height 9
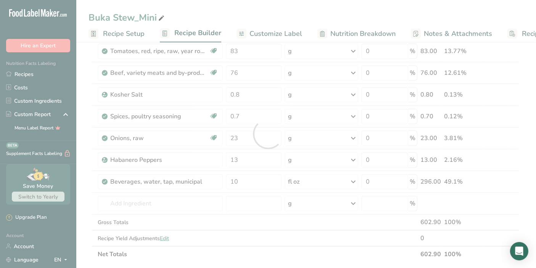
scroll to position [0, 0]
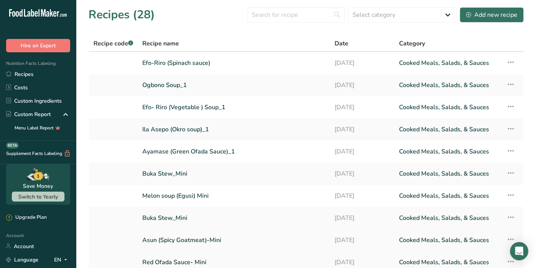
click at [231, 239] on link "Asun (Spicy Goatmeat)-Mini" at bounding box center [233, 240] width 183 height 16
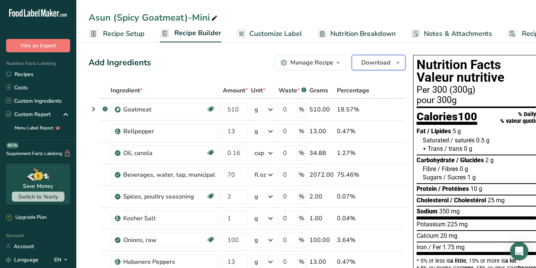
click at [395, 61] on icon "button" at bounding box center [398, 63] width 6 height 10
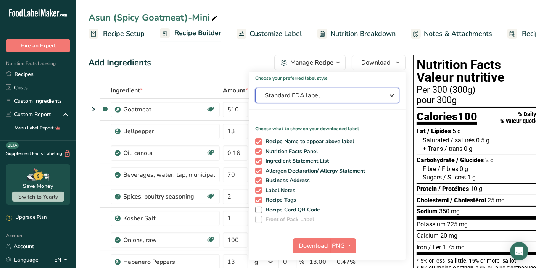
click at [388, 98] on icon "button" at bounding box center [392, 96] width 9 height 14
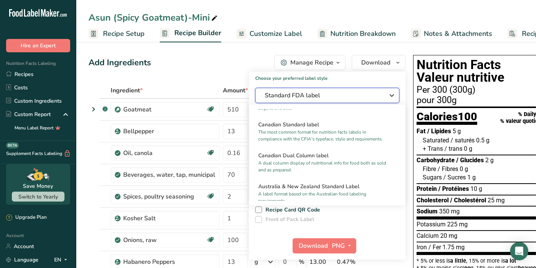
scroll to position [284, 0]
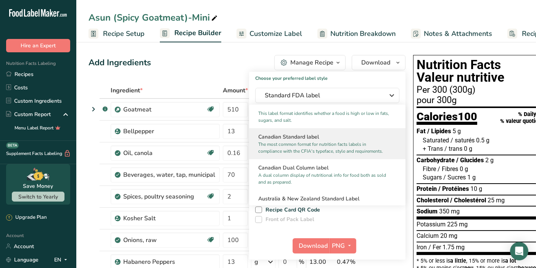
click at [371, 155] on p "The most common format for nutrition facts labels in compliance with the CFIA's…" at bounding box center [323, 148] width 131 height 14
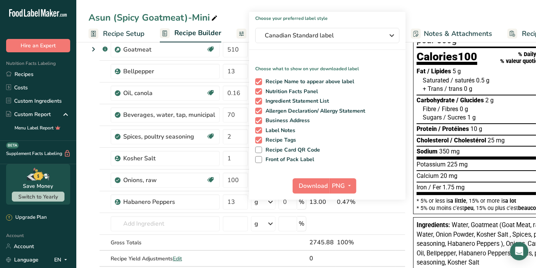
scroll to position [81, 0]
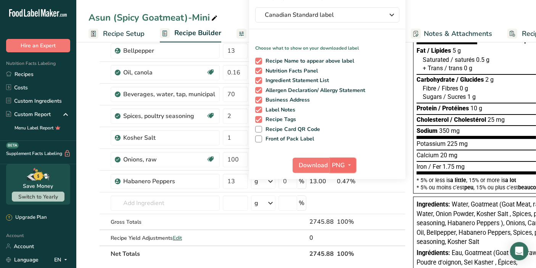
click at [349, 165] on icon "button" at bounding box center [350, 165] width 6 height 10
click at [339, 213] on link "PDF" at bounding box center [344, 218] width 24 height 13
click at [308, 165] on span "Download" at bounding box center [314, 165] width 29 height 9
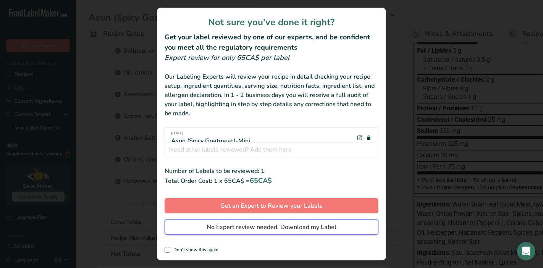
click at [290, 233] on button "No Expert review needed. Download my Label" at bounding box center [272, 227] width 214 height 15
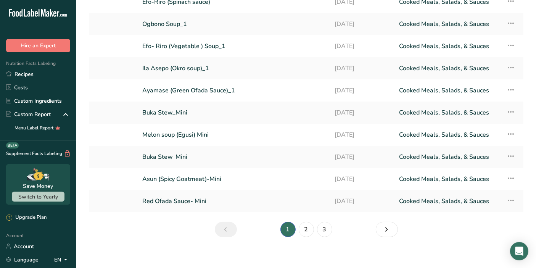
scroll to position [66, 0]
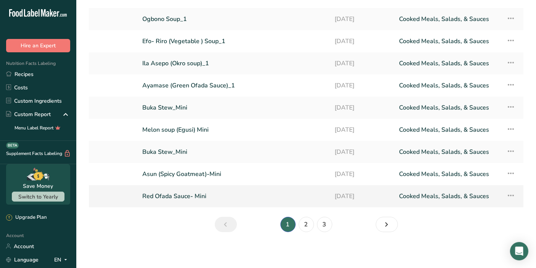
click at [281, 192] on link "Red Ofada Sauce- Mini" at bounding box center [233, 196] width 183 height 16
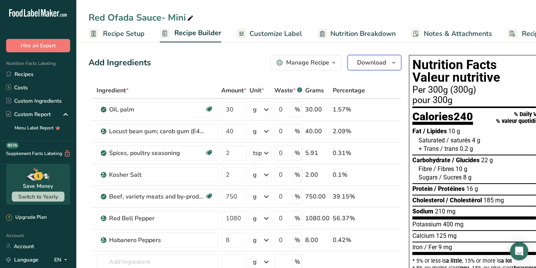
click at [391, 63] on icon "button" at bounding box center [394, 63] width 6 height 10
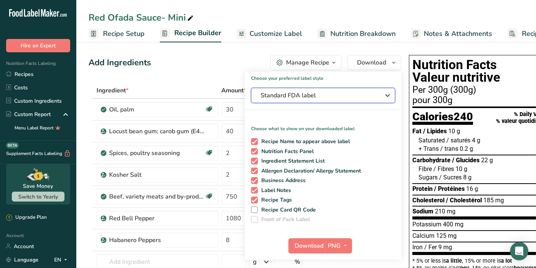
click at [365, 97] on span "Standard FDA label" at bounding box center [318, 95] width 115 height 9
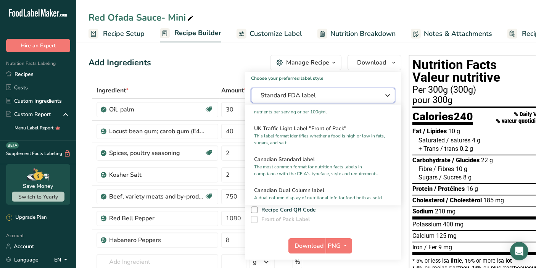
scroll to position [265, 0]
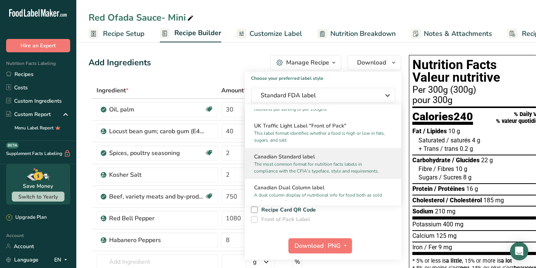
click at [380, 161] on h2 "Canadian Standard label" at bounding box center [323, 157] width 138 height 8
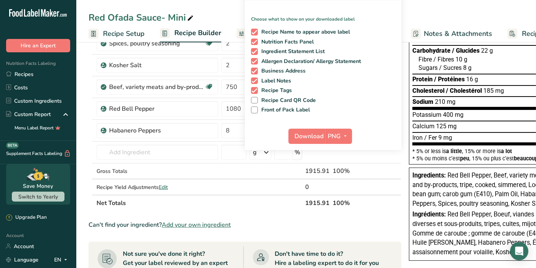
scroll to position [111, 0]
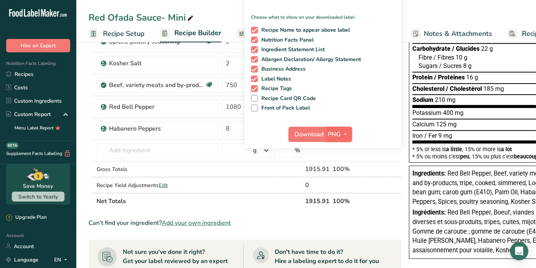
click at [344, 132] on icon "button" at bounding box center [346, 134] width 6 height 10
click at [338, 183] on link "PDF" at bounding box center [340, 187] width 24 height 13
click at [307, 130] on span "Download" at bounding box center [310, 134] width 29 height 9
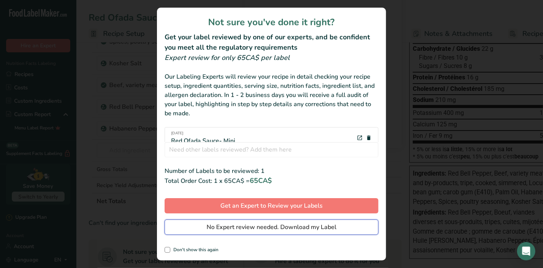
click at [253, 228] on span "No Expert review needed. Download my Label" at bounding box center [272, 227] width 130 height 9
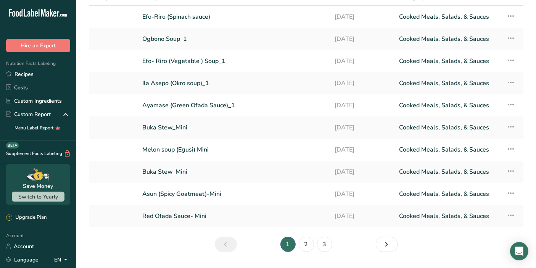
scroll to position [66, 0]
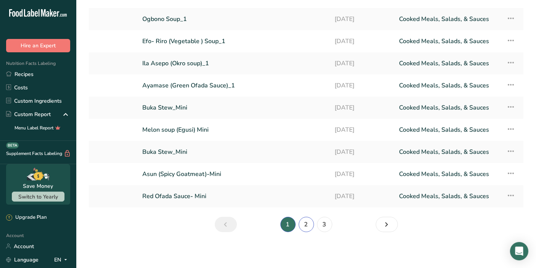
click at [308, 224] on link "2" at bounding box center [306, 224] width 15 height 15
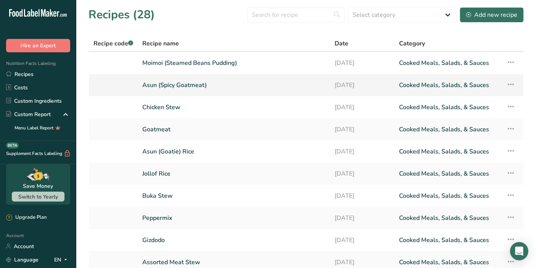
click at [249, 90] on link "Asun (Spicy Goatmeat)" at bounding box center [233, 85] width 183 height 16
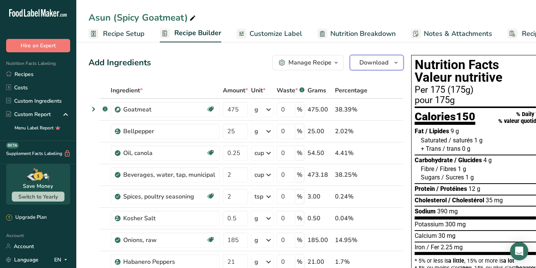
click at [394, 62] on icon "button" at bounding box center [396, 63] width 6 height 10
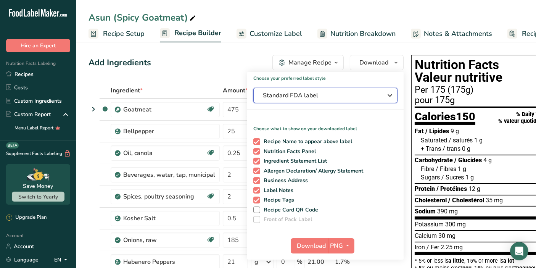
click at [368, 96] on span "Standard FDA label" at bounding box center [320, 95] width 115 height 9
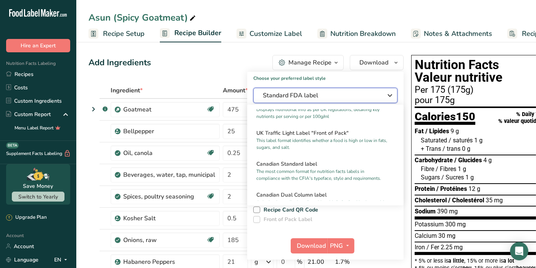
scroll to position [262, 0]
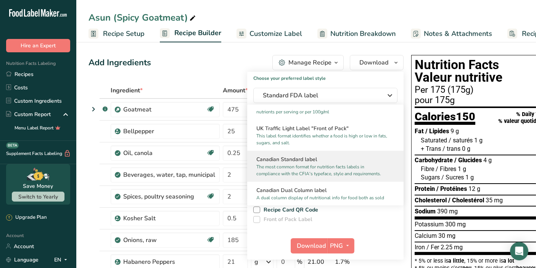
click at [362, 176] on p "The most common format for nutrition facts labels in compliance with the CFIA's…" at bounding box center [322, 170] width 131 height 14
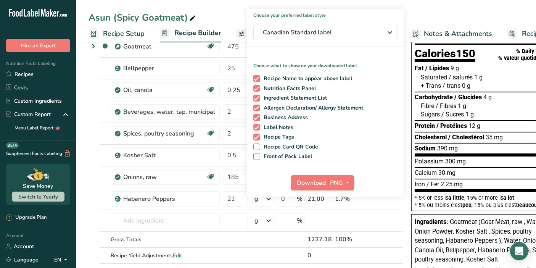
scroll to position [64, 0]
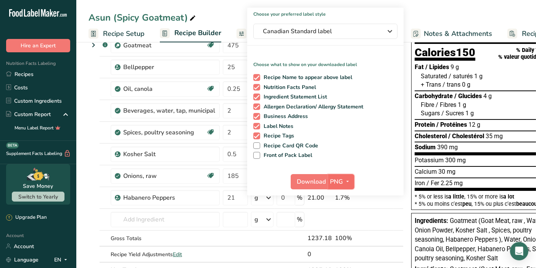
click at [347, 182] on icon "button" at bounding box center [348, 182] width 6 height 10
click at [338, 232] on link "PDF" at bounding box center [342, 235] width 24 height 13
click at [311, 183] on span "Download" at bounding box center [312, 181] width 29 height 9
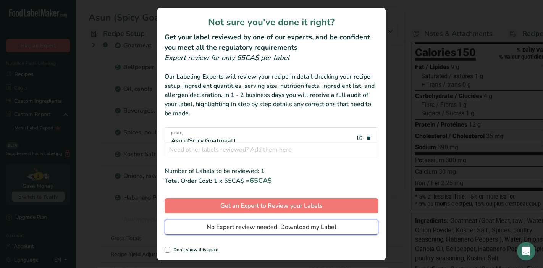
click at [288, 228] on span "No Expert review needed. Download my Label" at bounding box center [272, 227] width 130 height 9
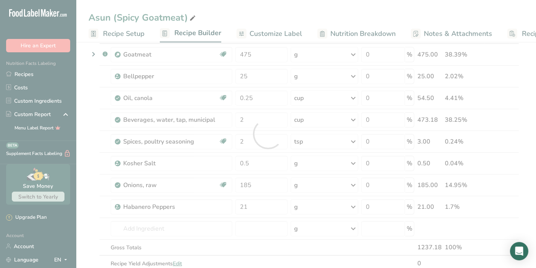
scroll to position [0, 0]
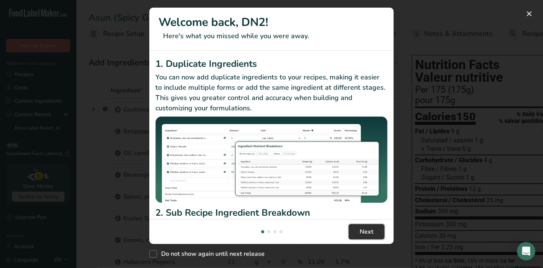
click at [369, 229] on span "Next" at bounding box center [367, 231] width 14 height 9
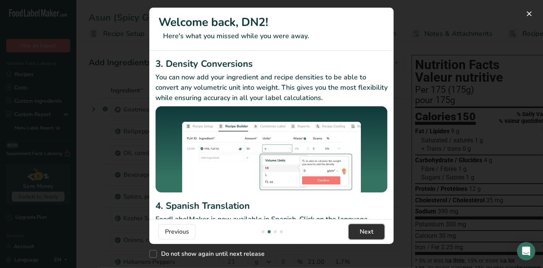
click at [369, 229] on span "Next" at bounding box center [367, 231] width 14 height 9
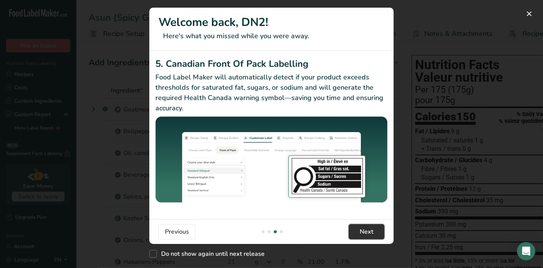
click at [369, 229] on span "Next" at bounding box center [367, 231] width 14 height 9
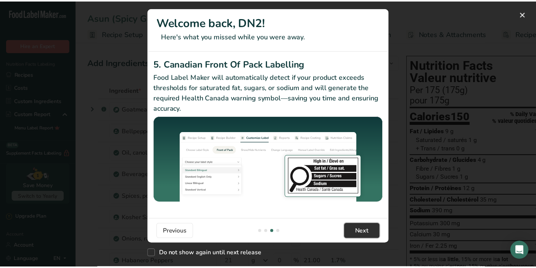
scroll to position [0, 733]
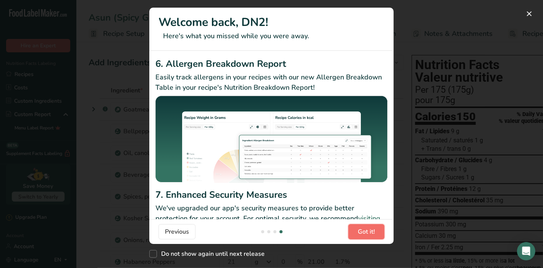
click at [369, 229] on span "Got it!" at bounding box center [366, 231] width 17 height 9
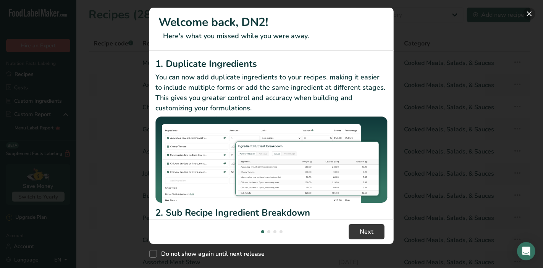
click at [531, 13] on button "New Features" at bounding box center [529, 14] width 12 height 12
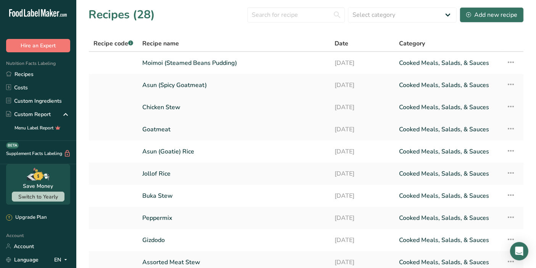
click at [216, 107] on link "Chicken Stew" at bounding box center [233, 107] width 183 height 16
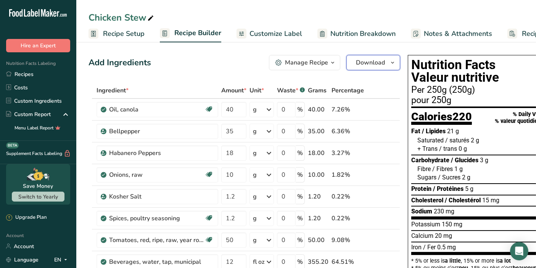
click at [392, 66] on icon "button" at bounding box center [393, 63] width 6 height 10
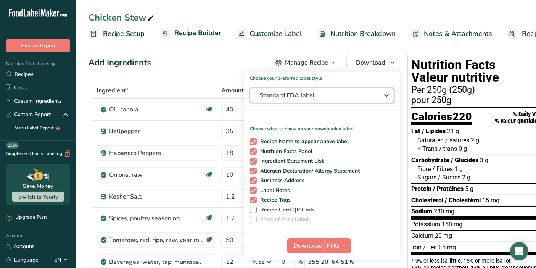
click at [329, 99] on span "Standard FDA label" at bounding box center [317, 95] width 115 height 9
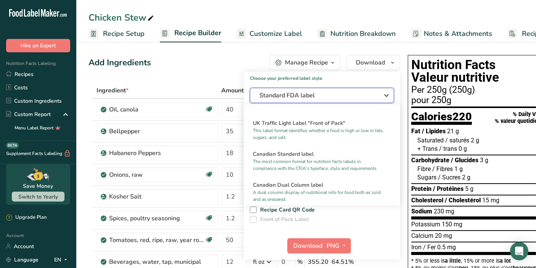
scroll to position [275, 0]
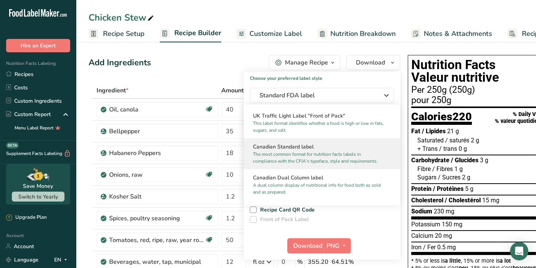
click at [356, 165] on p "The most common format for nutrition facts labels in compliance with the CFIA's…" at bounding box center [318, 158] width 131 height 14
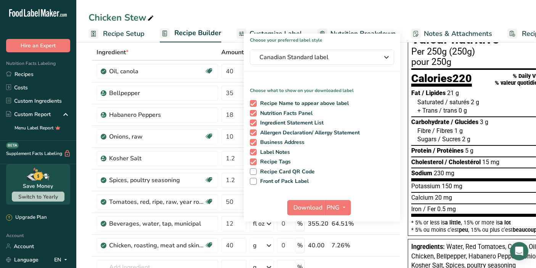
scroll to position [61, 0]
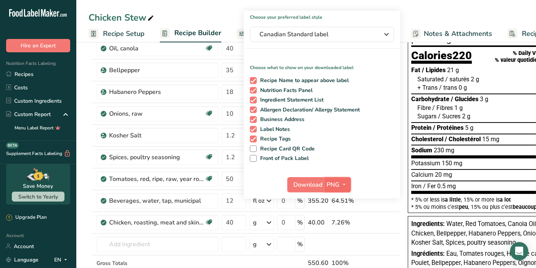
click at [347, 184] on span "button" at bounding box center [344, 184] width 9 height 9
click at [336, 241] on link "PDF" at bounding box center [339, 238] width 24 height 13
click at [309, 184] on span "Download" at bounding box center [308, 184] width 29 height 9
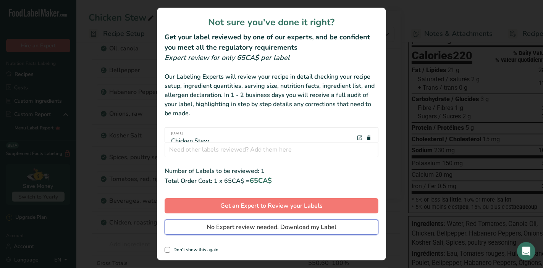
click at [269, 225] on span "No Expert review needed. Download my Label" at bounding box center [272, 227] width 130 height 9
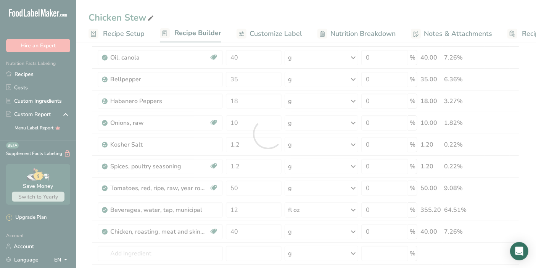
scroll to position [0, 0]
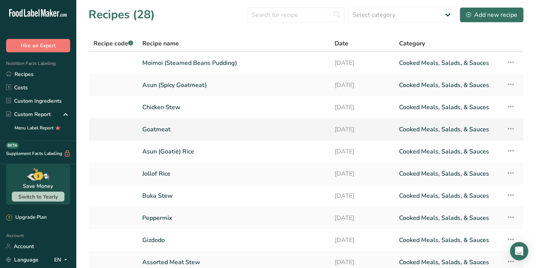
click at [195, 131] on link "Goatmeat" at bounding box center [233, 129] width 183 height 16
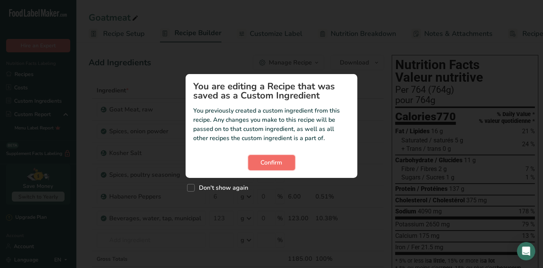
click at [286, 165] on button "Confirm" at bounding box center [271, 162] width 47 height 15
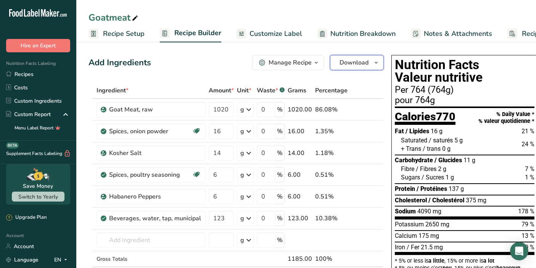
click at [374, 60] on icon "button" at bounding box center [376, 63] width 6 height 10
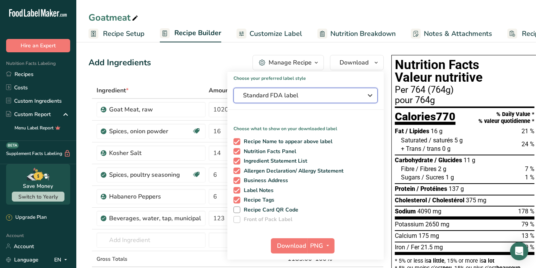
click at [328, 101] on button "Standard FDA label" at bounding box center [306, 95] width 144 height 15
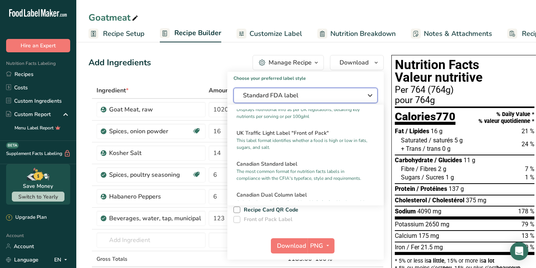
scroll to position [272, 0]
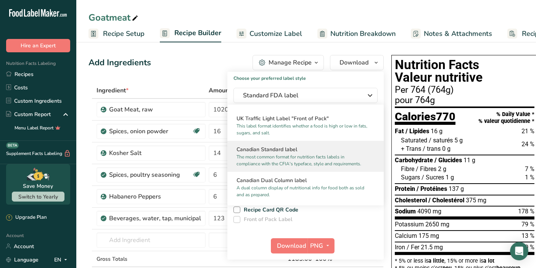
click at [340, 163] on p "The most common format for nutrition facts labels in compliance with the CFIA's…" at bounding box center [302, 160] width 131 height 14
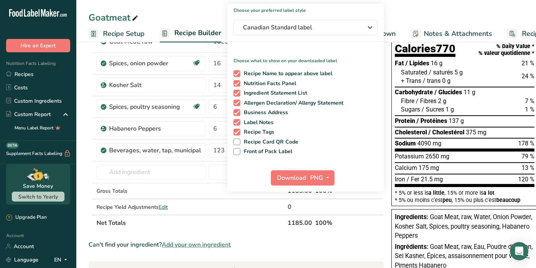
scroll to position [72, 0]
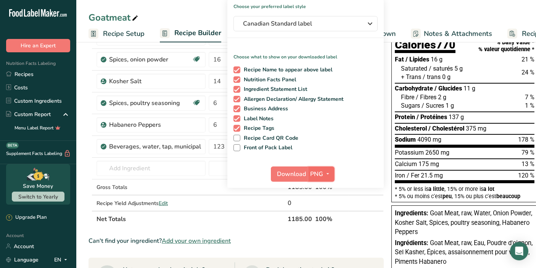
click at [325, 173] on icon "button" at bounding box center [328, 174] width 6 height 10
click at [317, 223] on link "PDF" at bounding box center [322, 227] width 24 height 13
click at [292, 174] on span "Download" at bounding box center [292, 174] width 29 height 9
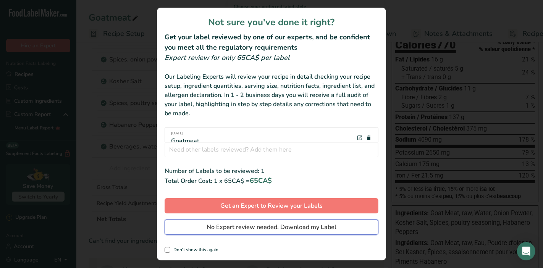
click at [249, 232] on button "No Expert review needed. Download my Label" at bounding box center [272, 227] width 214 height 15
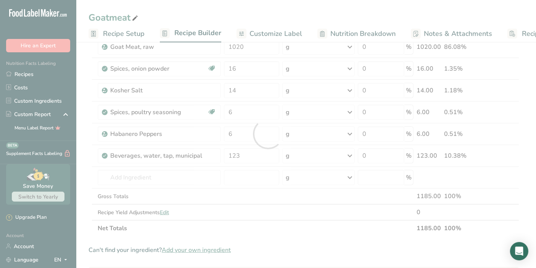
scroll to position [0, 0]
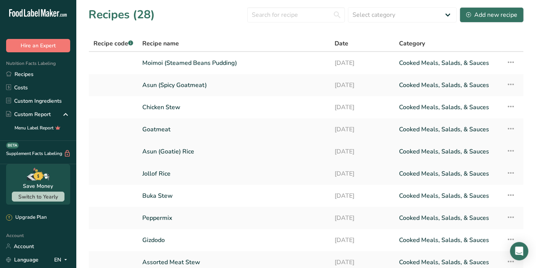
click at [217, 155] on link "Asun (Goatie) Rice" at bounding box center [233, 152] width 183 height 16
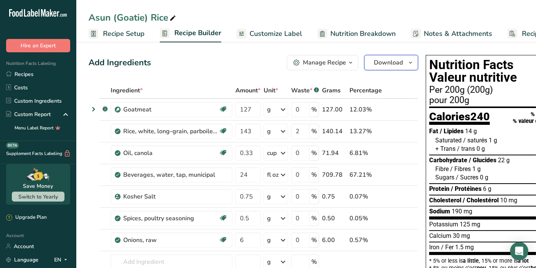
click at [413, 63] on span "button" at bounding box center [410, 62] width 9 height 9
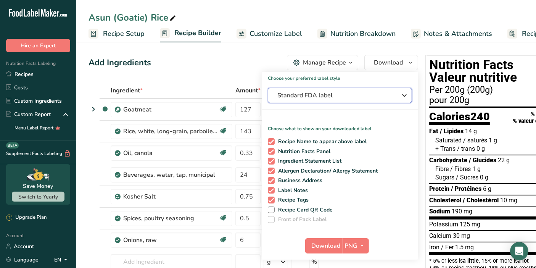
click at [342, 101] on button "Standard FDA label" at bounding box center [340, 95] width 144 height 15
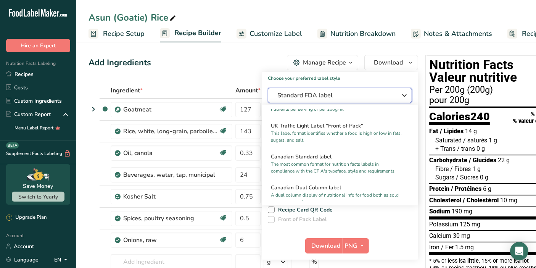
scroll to position [267, 0]
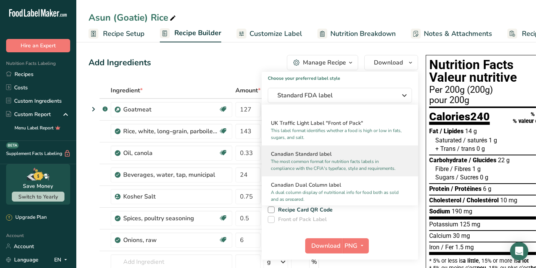
click at [381, 171] on p "The most common format for nutrition facts labels in compliance with the CFIA's…" at bounding box center [336, 165] width 131 height 14
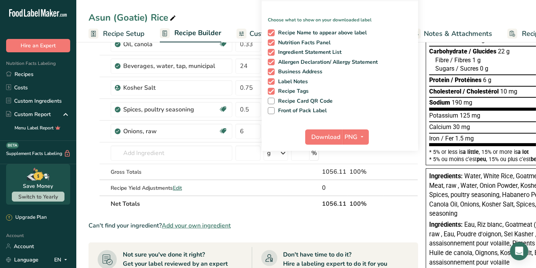
scroll to position [131, 0]
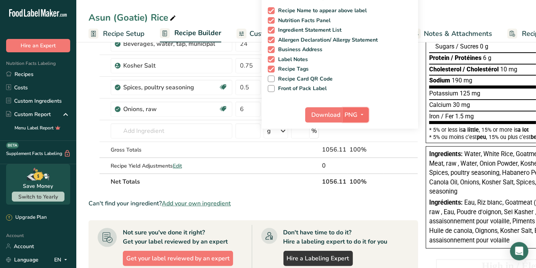
click at [360, 115] on icon "button" at bounding box center [363, 115] width 6 height 10
click at [354, 165] on link "PDF" at bounding box center [357, 168] width 24 height 13
click at [326, 115] on span "Download" at bounding box center [326, 114] width 29 height 9
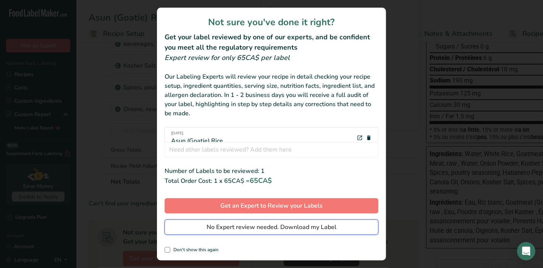
click at [286, 229] on span "No Expert review needed. Download my Label" at bounding box center [272, 227] width 130 height 9
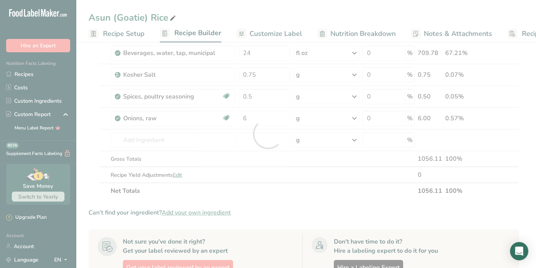
scroll to position [0, 0]
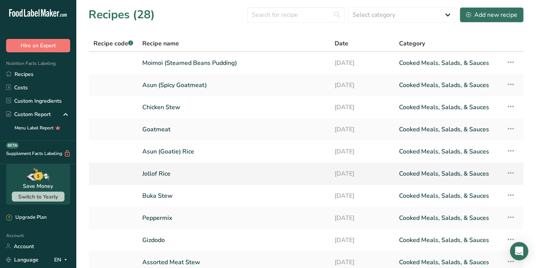
click at [208, 174] on link "Jollof Rice" at bounding box center [233, 174] width 183 height 16
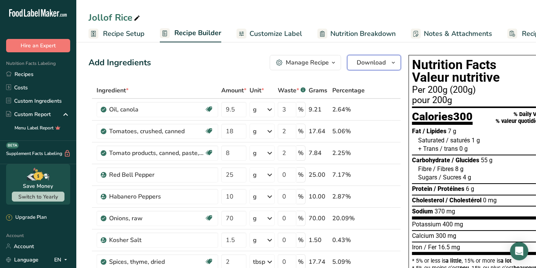
click at [392, 63] on icon "button" at bounding box center [394, 63] width 6 height 10
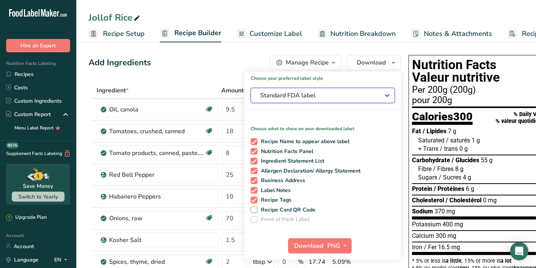
click at [370, 92] on span "Standard FDA label" at bounding box center [317, 95] width 115 height 9
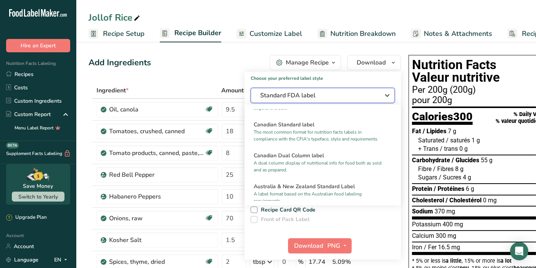
scroll to position [309, 0]
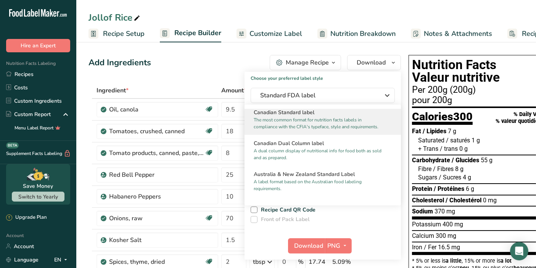
click at [342, 130] on p "The most common format for nutrition facts labels in compliance with the CFIA's…" at bounding box center [319, 123] width 131 height 14
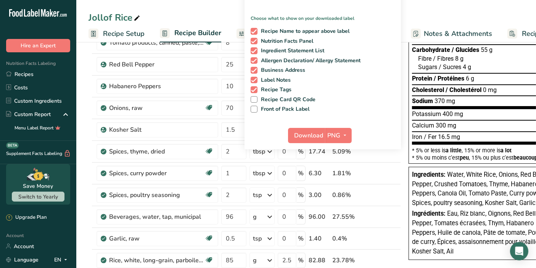
scroll to position [113, 0]
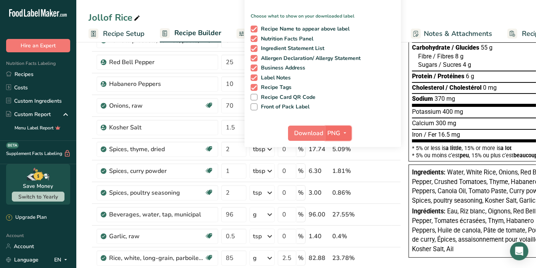
click at [344, 132] on icon "button" at bounding box center [345, 133] width 6 height 10
click at [337, 188] on link "PDF" at bounding box center [340, 186] width 24 height 13
click at [312, 132] on span "Download" at bounding box center [309, 133] width 29 height 9
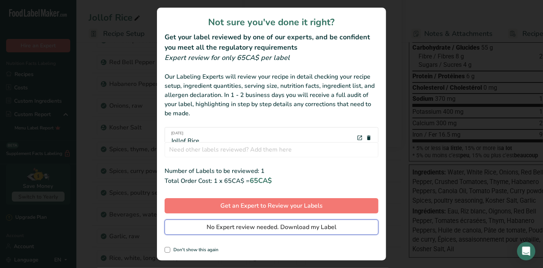
click at [281, 227] on span "No Expert review needed. Download my Label" at bounding box center [272, 227] width 130 height 9
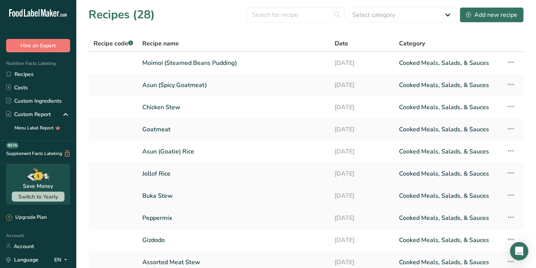
click at [229, 199] on link "Buka Stew" at bounding box center [233, 196] width 183 height 16
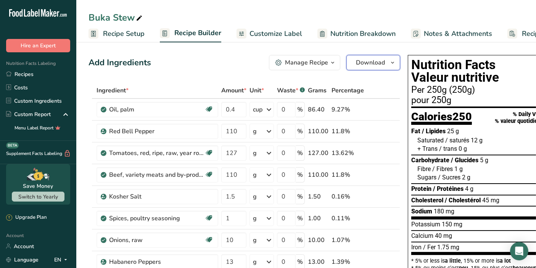
click at [393, 64] on icon "button" at bounding box center [393, 63] width 6 height 10
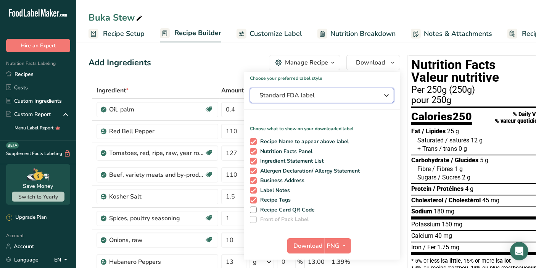
click at [342, 99] on span "Standard FDA label" at bounding box center [317, 95] width 115 height 9
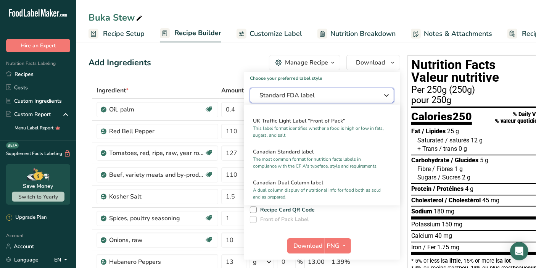
scroll to position [272, 0]
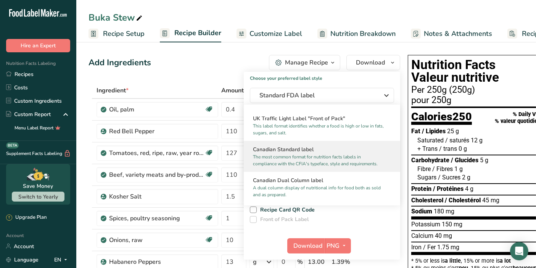
click at [357, 167] on p "The most common format for nutrition facts labels in compliance with the CFIA's…" at bounding box center [318, 160] width 131 height 14
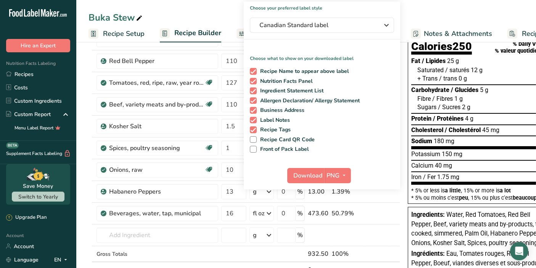
scroll to position [98, 0]
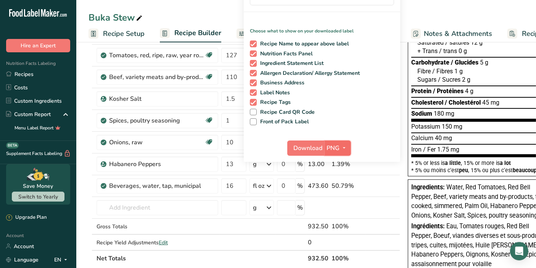
click at [345, 148] on icon "button" at bounding box center [345, 148] width 6 height 10
click at [339, 202] on link "PDF" at bounding box center [339, 201] width 24 height 13
click at [306, 149] on span "Download" at bounding box center [308, 148] width 29 height 9
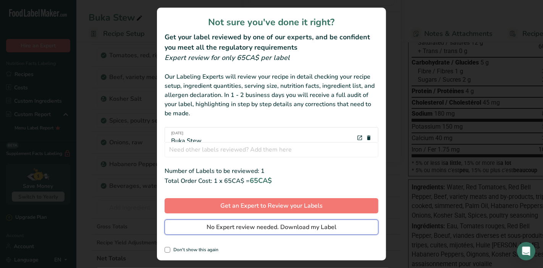
click at [270, 230] on span "No Expert review needed. Download my Label" at bounding box center [272, 227] width 130 height 9
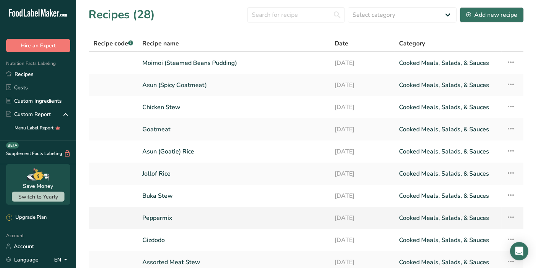
click at [172, 220] on link "Peppermix" at bounding box center [233, 218] width 183 height 16
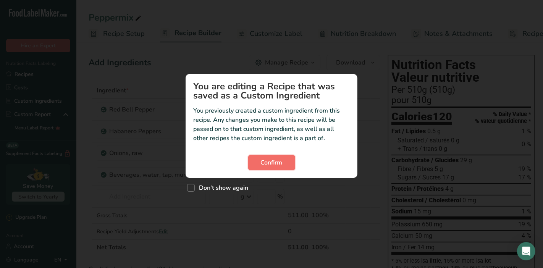
click at [278, 163] on span "Confirm" at bounding box center [272, 162] width 22 height 9
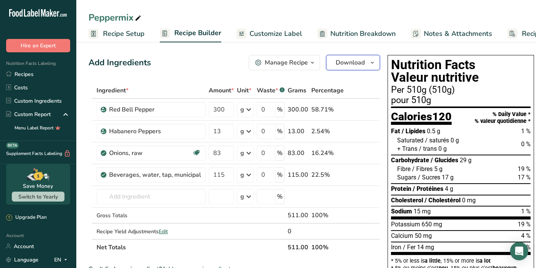
click at [370, 64] on icon "button" at bounding box center [373, 63] width 6 height 10
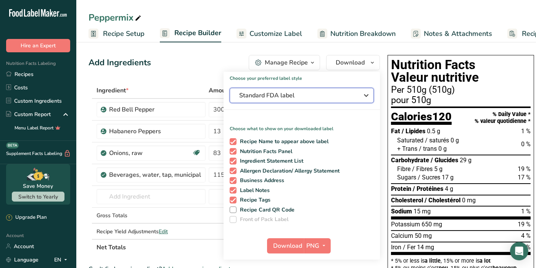
click at [330, 97] on span "Standard FDA label" at bounding box center [296, 95] width 115 height 9
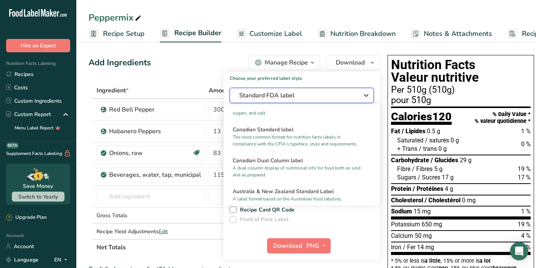
scroll to position [299, 0]
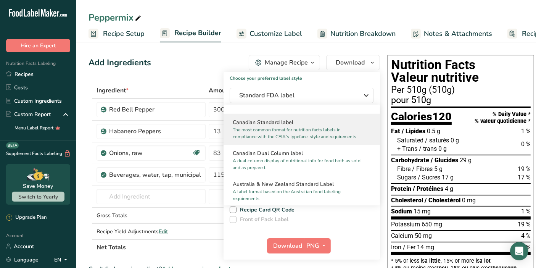
click at [314, 126] on h2 "Canadian Standard label" at bounding box center [302, 122] width 138 height 8
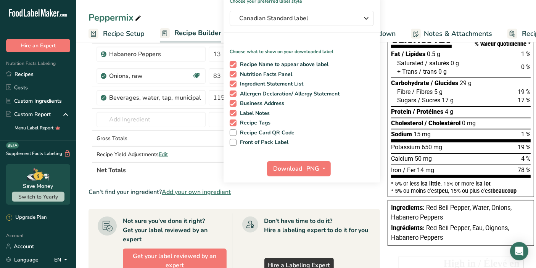
scroll to position [78, 0]
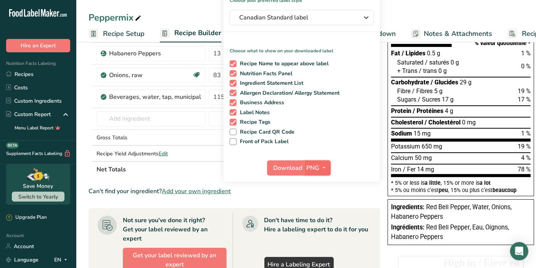
click at [321, 168] on icon "button" at bounding box center [324, 168] width 6 height 10
click at [317, 219] on link "PDF" at bounding box center [319, 221] width 24 height 13
click at [288, 165] on span "Download" at bounding box center [288, 167] width 29 height 9
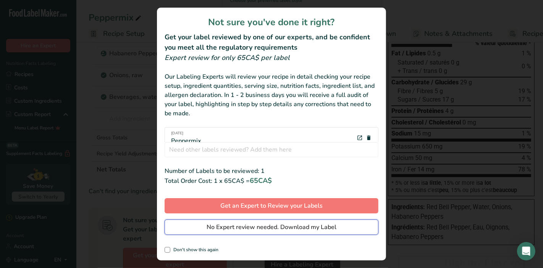
click at [301, 227] on span "No Expert review needed. Download my Label" at bounding box center [272, 227] width 130 height 9
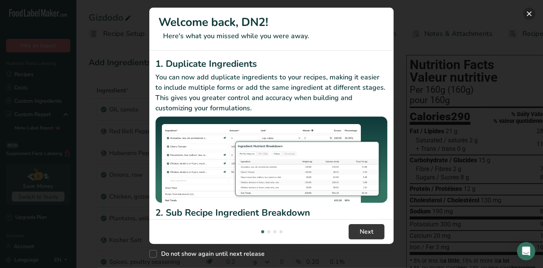
click at [533, 15] on button "New Features" at bounding box center [529, 14] width 12 height 12
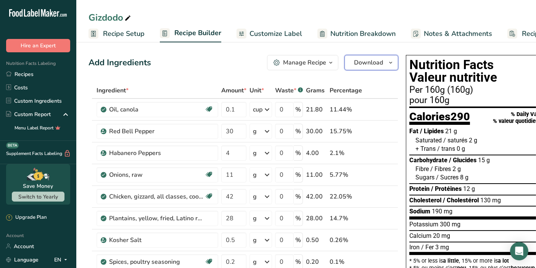
click at [391, 63] on icon "button" at bounding box center [391, 63] width 6 height 10
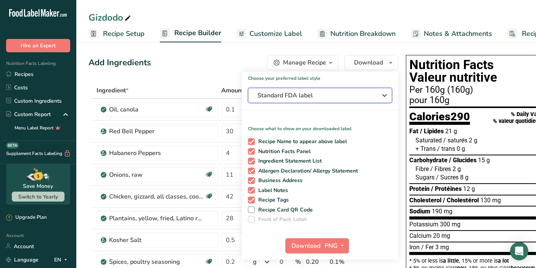
click at [338, 95] on span "Standard FDA label" at bounding box center [315, 95] width 115 height 9
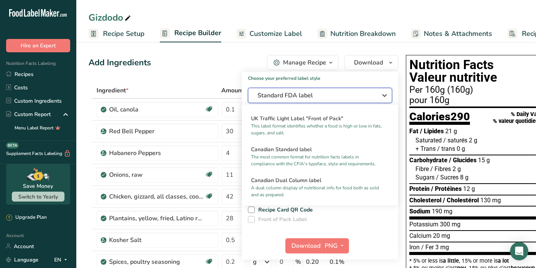
scroll to position [279, 0]
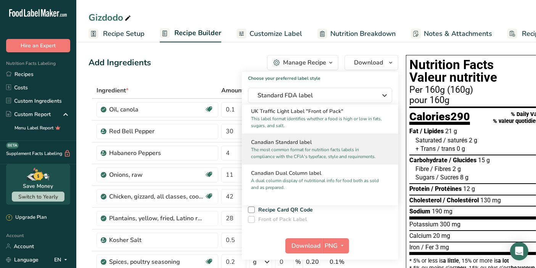
click at [367, 157] on p "The most common format for nutrition facts labels in compliance with the CFIA's…" at bounding box center [316, 153] width 131 height 14
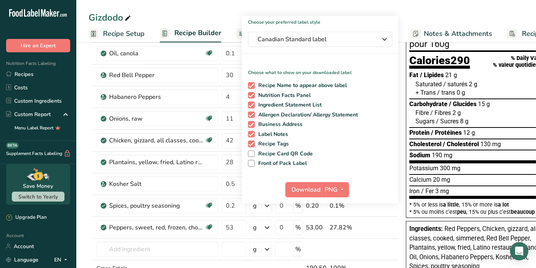
scroll to position [58, 0]
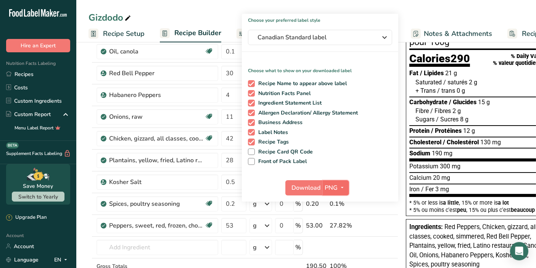
click at [344, 189] on icon "button" at bounding box center [343, 188] width 6 height 10
click at [332, 237] on link "PDF" at bounding box center [337, 241] width 24 height 13
click at [310, 185] on span "Download" at bounding box center [306, 187] width 29 height 9
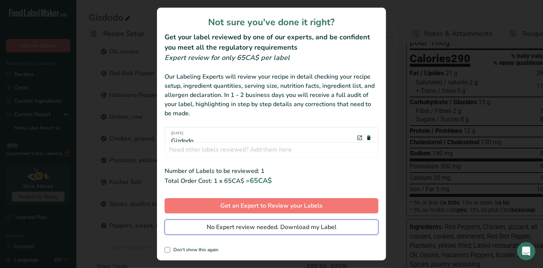
click at [294, 226] on span "No Expert review needed. Download my Label" at bounding box center [272, 227] width 130 height 9
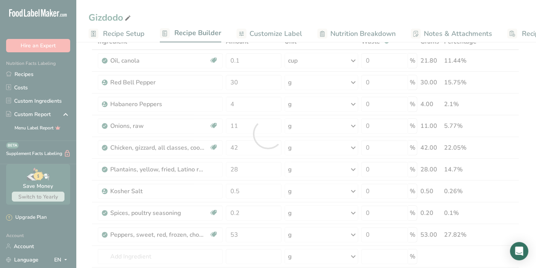
scroll to position [0, 0]
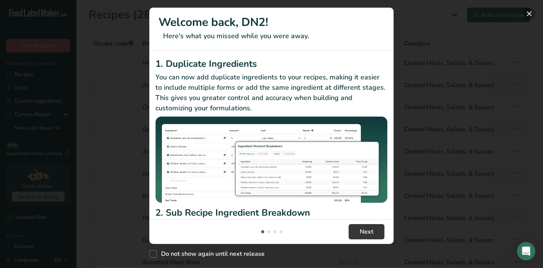
click at [530, 15] on button "New Features" at bounding box center [529, 14] width 12 height 12
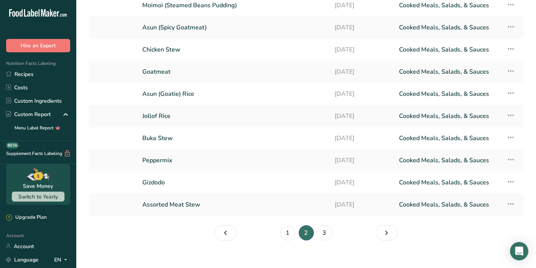
scroll to position [66, 0]
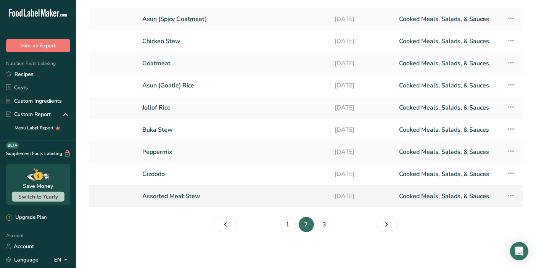
click at [229, 195] on link "Assorted Meat Stew" at bounding box center [233, 196] width 183 height 16
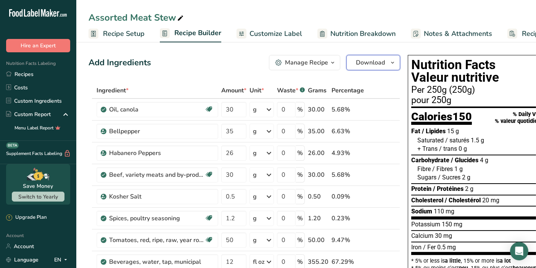
click at [390, 61] on icon "button" at bounding box center [393, 63] width 6 height 10
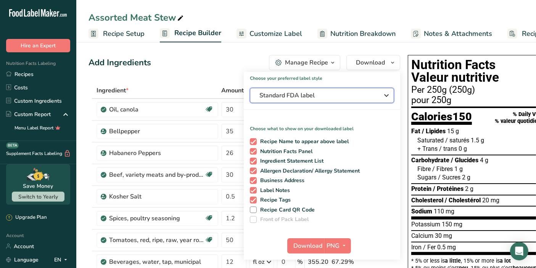
click at [331, 97] on span "Standard FDA label" at bounding box center [317, 95] width 115 height 9
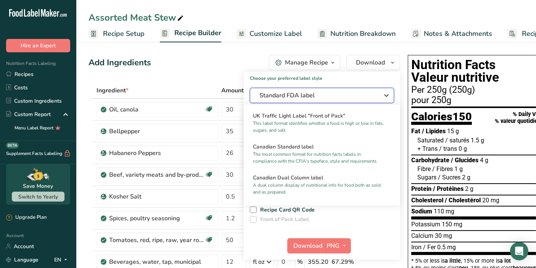
scroll to position [279, 0]
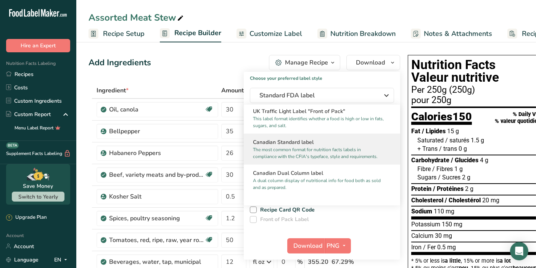
click at [336, 159] on p "The most common format for nutrition facts labels in compliance with the CFIA's…" at bounding box center [318, 153] width 131 height 14
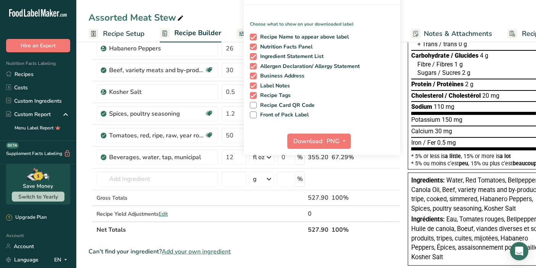
scroll to position [108, 0]
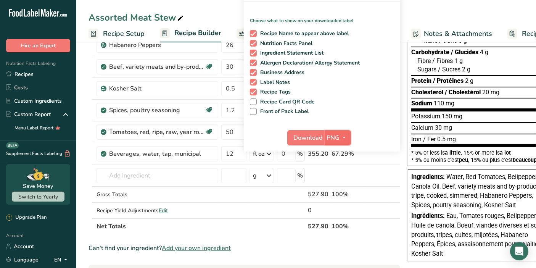
click at [336, 141] on span "PNG" at bounding box center [333, 137] width 13 height 9
click at [336, 186] on link "PDF" at bounding box center [339, 191] width 24 height 13
click at [301, 135] on span "Download" at bounding box center [308, 137] width 29 height 9
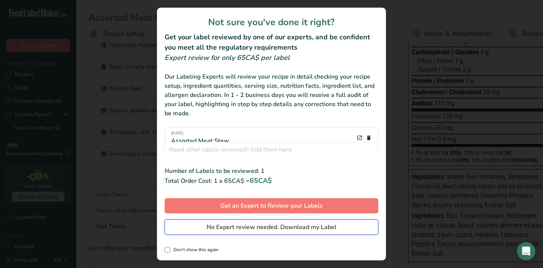
click at [260, 227] on span "No Expert review needed. Download my Label" at bounding box center [272, 227] width 130 height 9
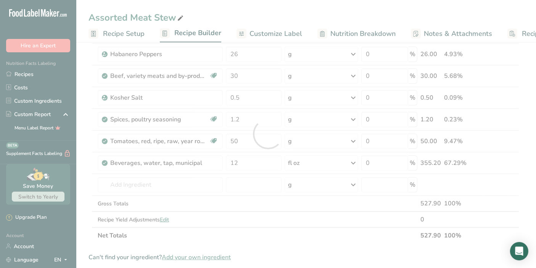
scroll to position [0, 0]
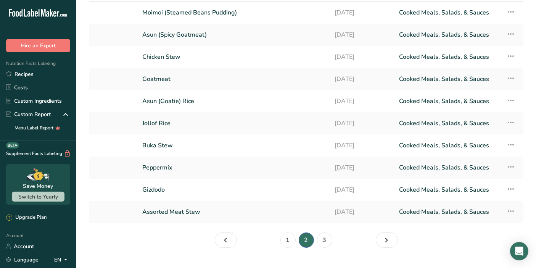
scroll to position [66, 0]
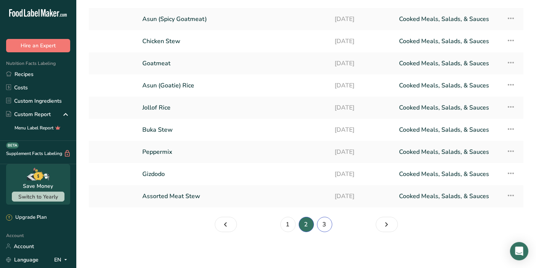
click at [323, 227] on link "3" at bounding box center [324, 224] width 15 height 15
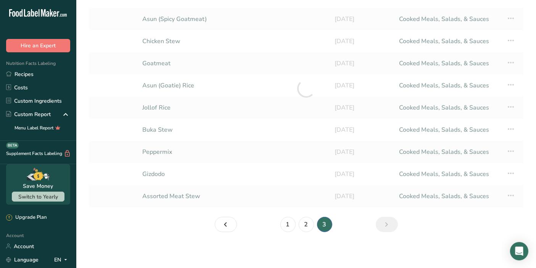
scroll to position [22, 0]
